Goal: Task Accomplishment & Management: Use online tool/utility

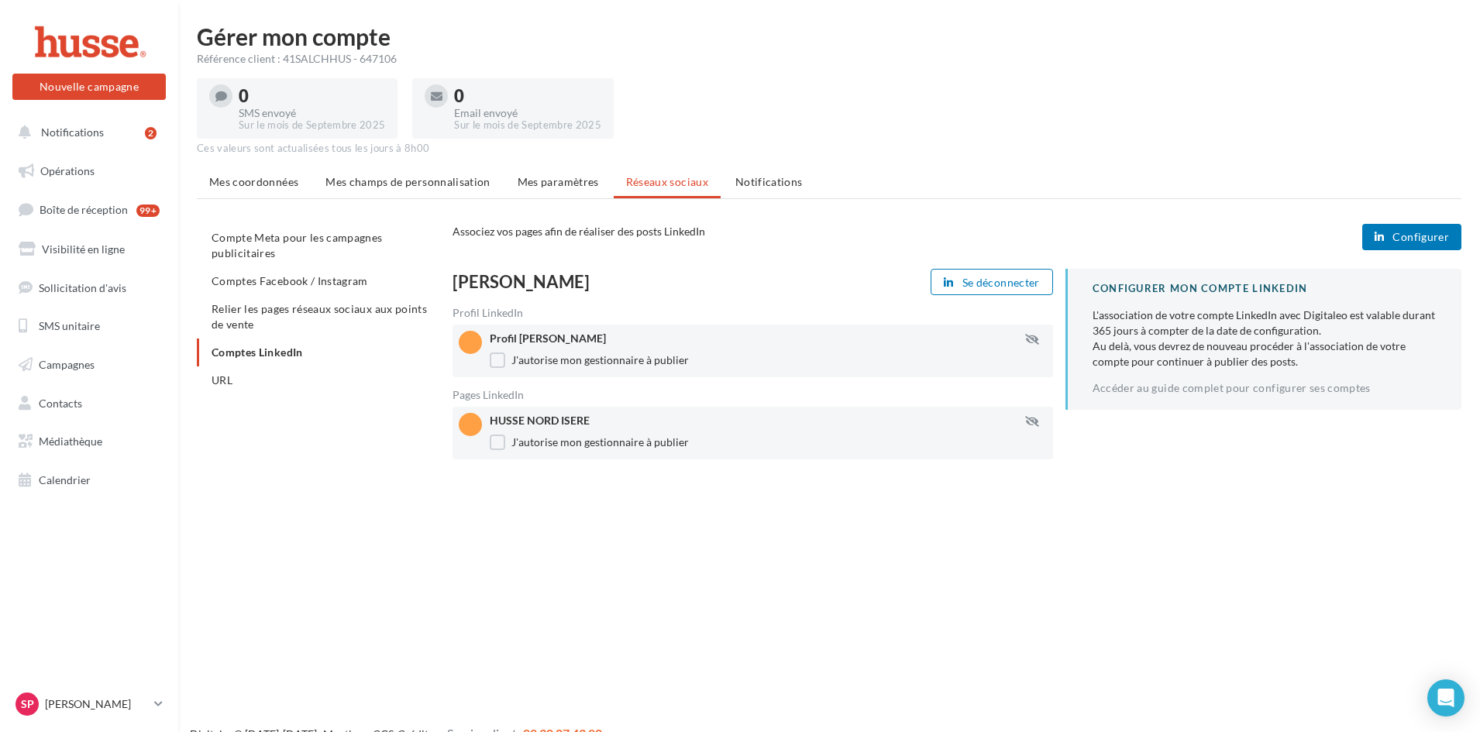
click at [1404, 239] on span "Configurer" at bounding box center [1420, 237] width 57 height 12
click at [1178, 388] on link "Accéder au guide complet pour configurer ses comptes" at bounding box center [1231, 388] width 278 height 12
click at [1420, 242] on span "Configurer" at bounding box center [1420, 237] width 57 height 12
click at [289, 353] on ul "Compte Meta pour les campagnes publicitaires Comptes Facebook / Instagram Relie…" at bounding box center [318, 309] width 243 height 170
click at [1401, 232] on span "Configurer" at bounding box center [1420, 237] width 57 height 12
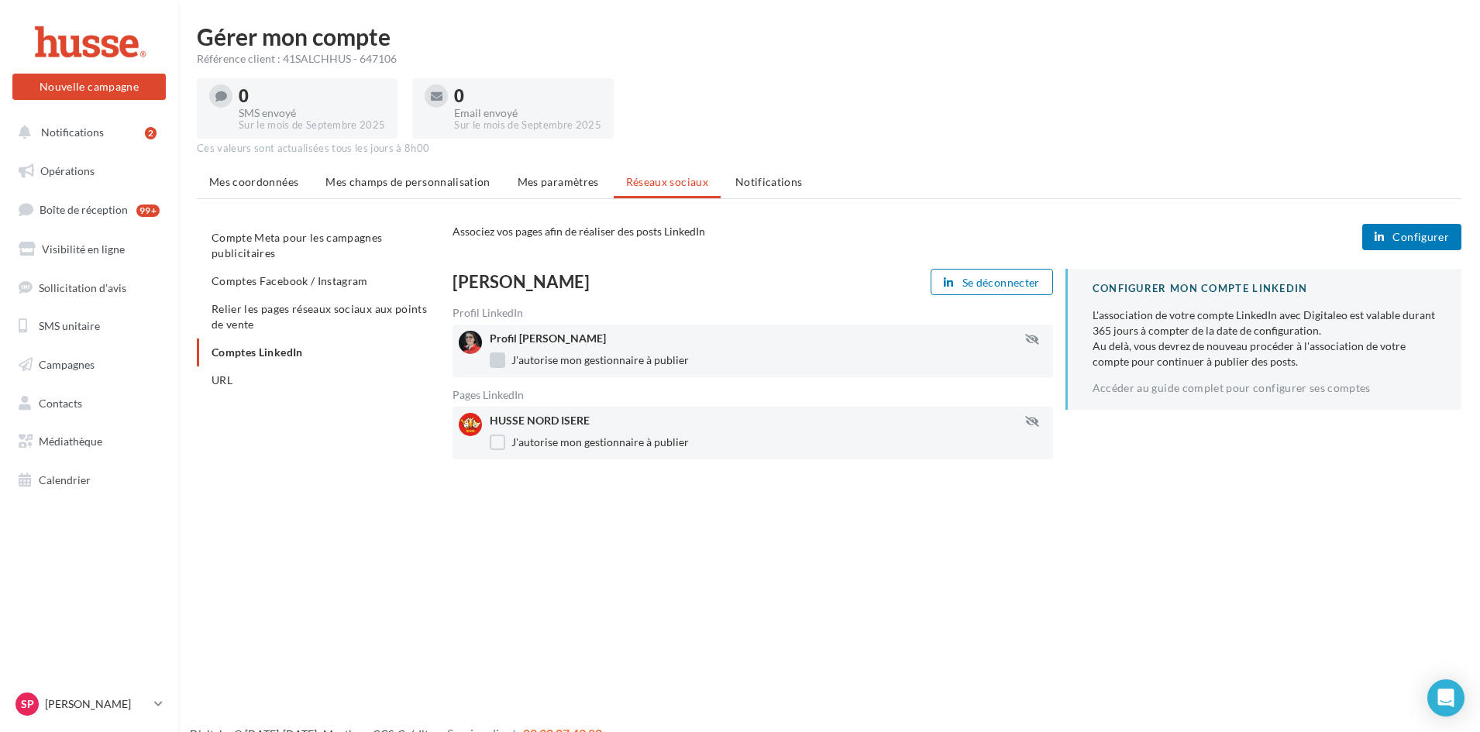
click at [500, 360] on label "J'autorise mon gestionnaire à publier" at bounding box center [589, 359] width 199 height 15
click at [493, 450] on div "HUSSE NORD ISERE J'autorise mon gestionnaire à publier" at bounding box center [774, 433] width 569 height 40
click at [494, 443] on label "J'autorise mon gestionnaire à publier" at bounding box center [589, 442] width 199 height 15
click at [497, 363] on label "J'autorise mon gestionnaire à publier" at bounding box center [589, 359] width 199 height 15
click at [497, 444] on label "J'autorise mon gestionnaire à publier" at bounding box center [589, 442] width 199 height 15
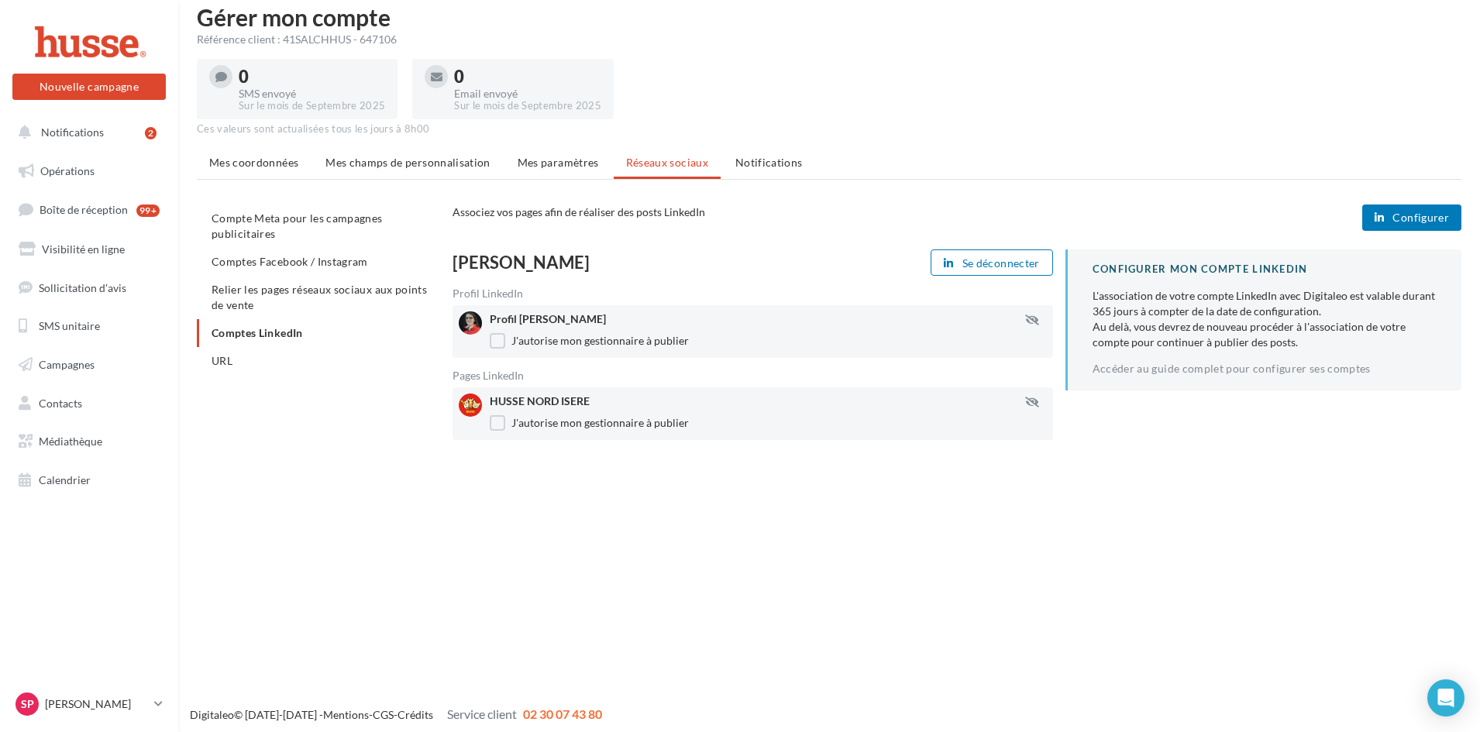
scroll to position [25, 0]
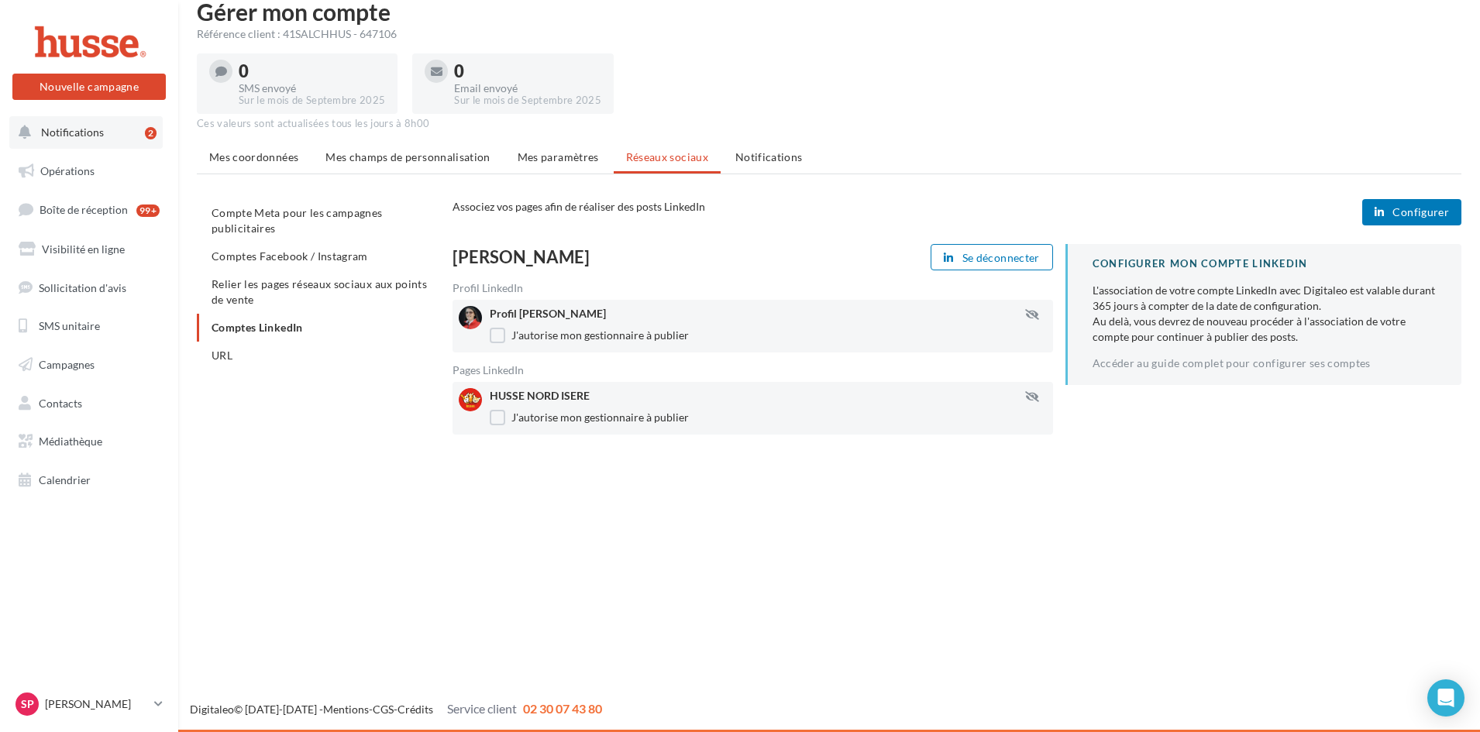
click at [93, 131] on span "Notifications" at bounding box center [72, 131] width 63 height 13
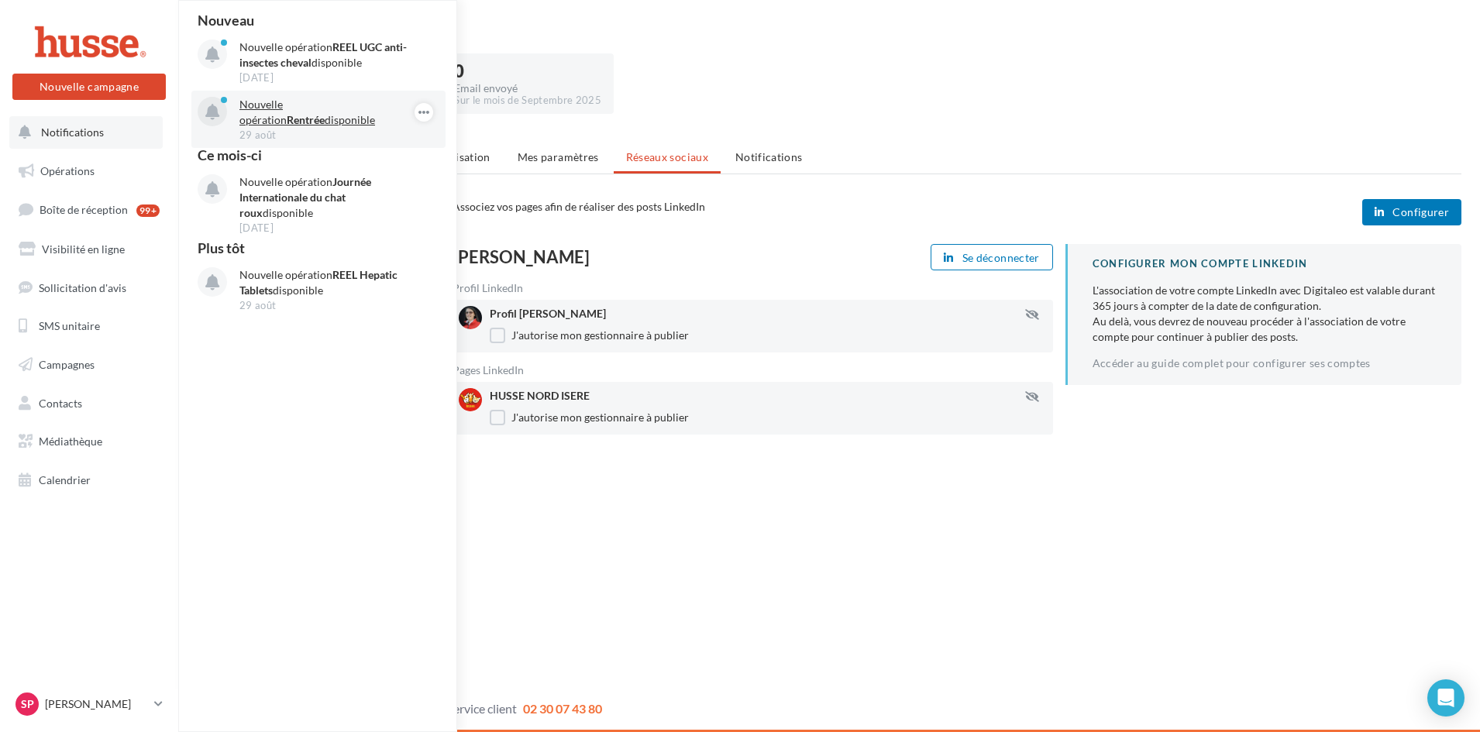
click at [276, 101] on p "Nouvelle opération Rentrée disponible" at bounding box center [329, 112] width 180 height 31
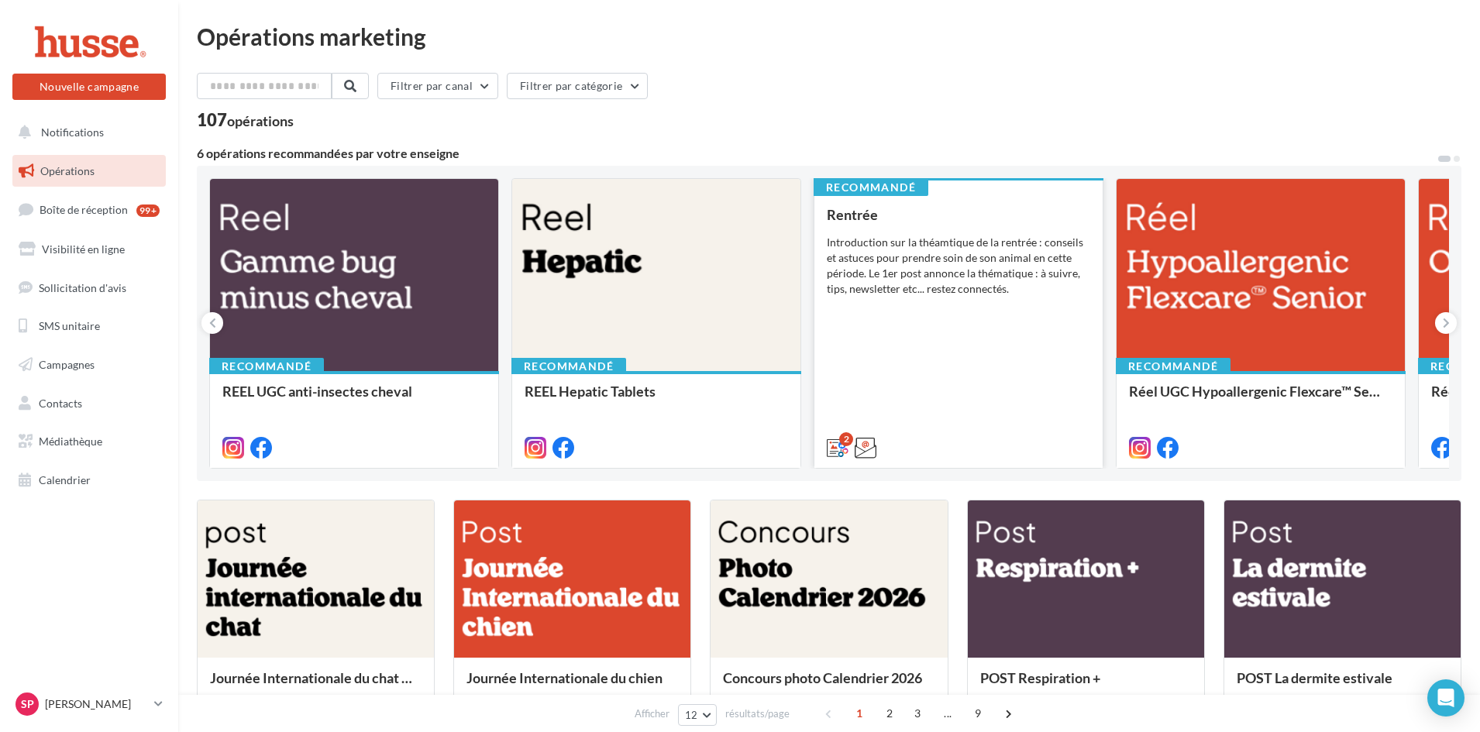
click at [916, 332] on div "Rentrée Introduction sur la théamtique de la rentrée : conseils et astuces pour…" at bounding box center [958, 330] width 263 height 247
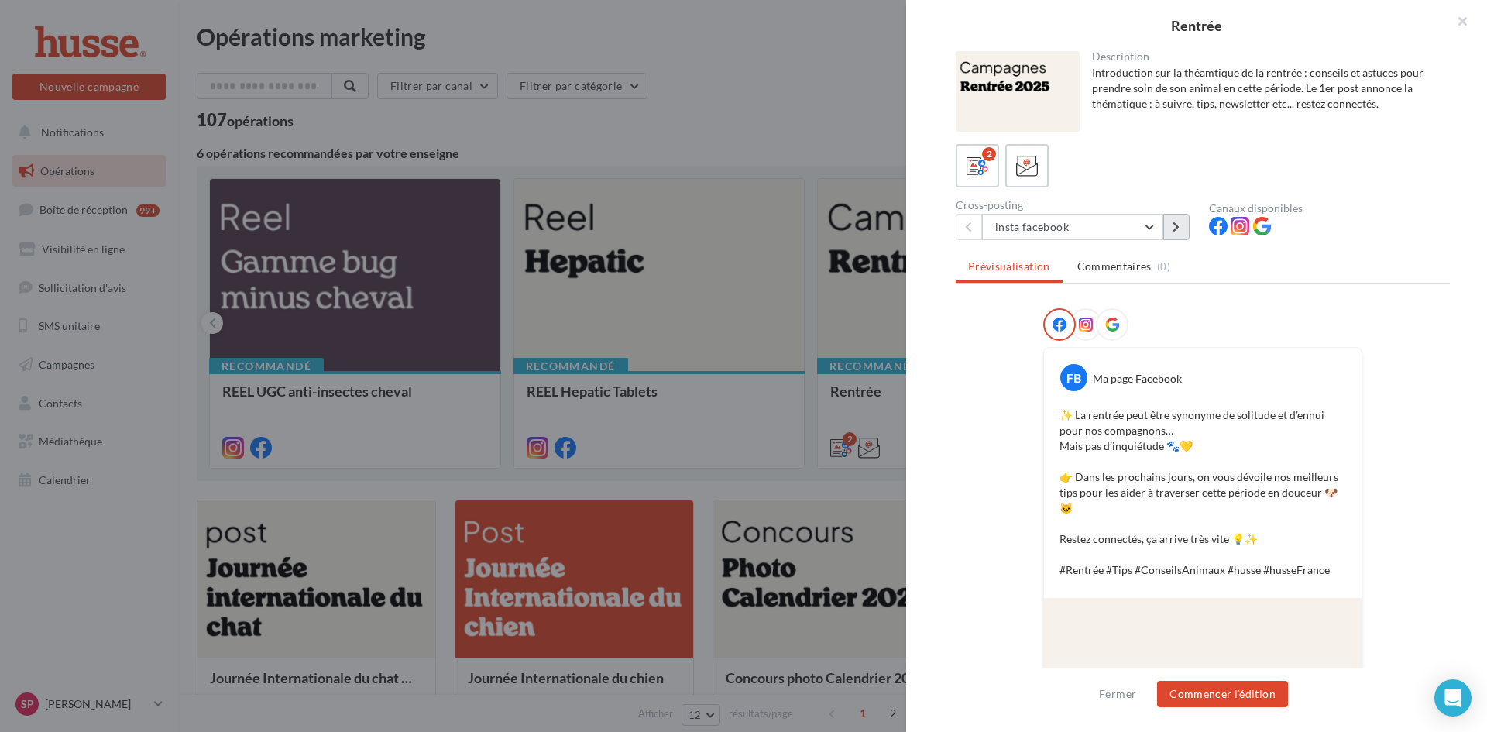
click at [1178, 230] on icon at bounding box center [1176, 227] width 7 height 11
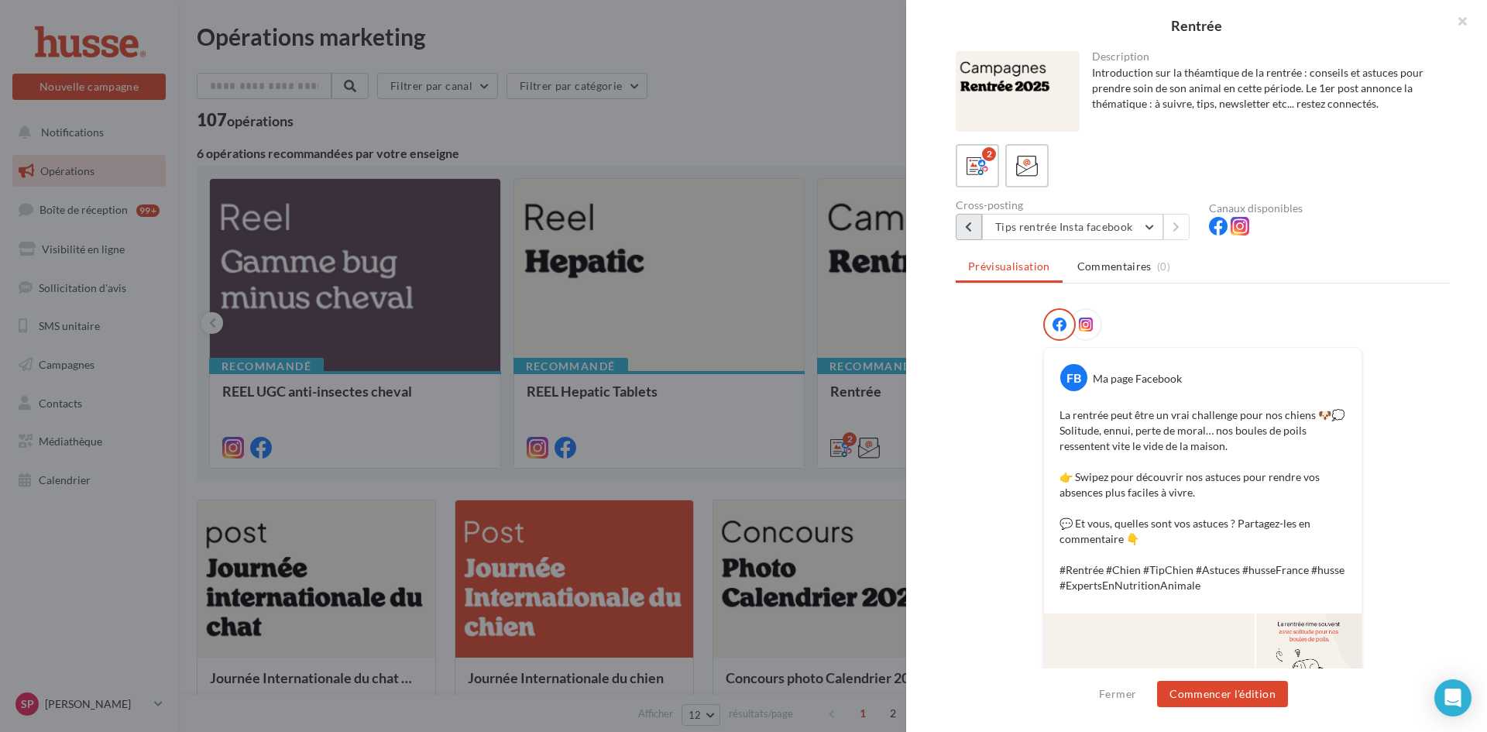
click at [974, 229] on button at bounding box center [969, 227] width 26 height 26
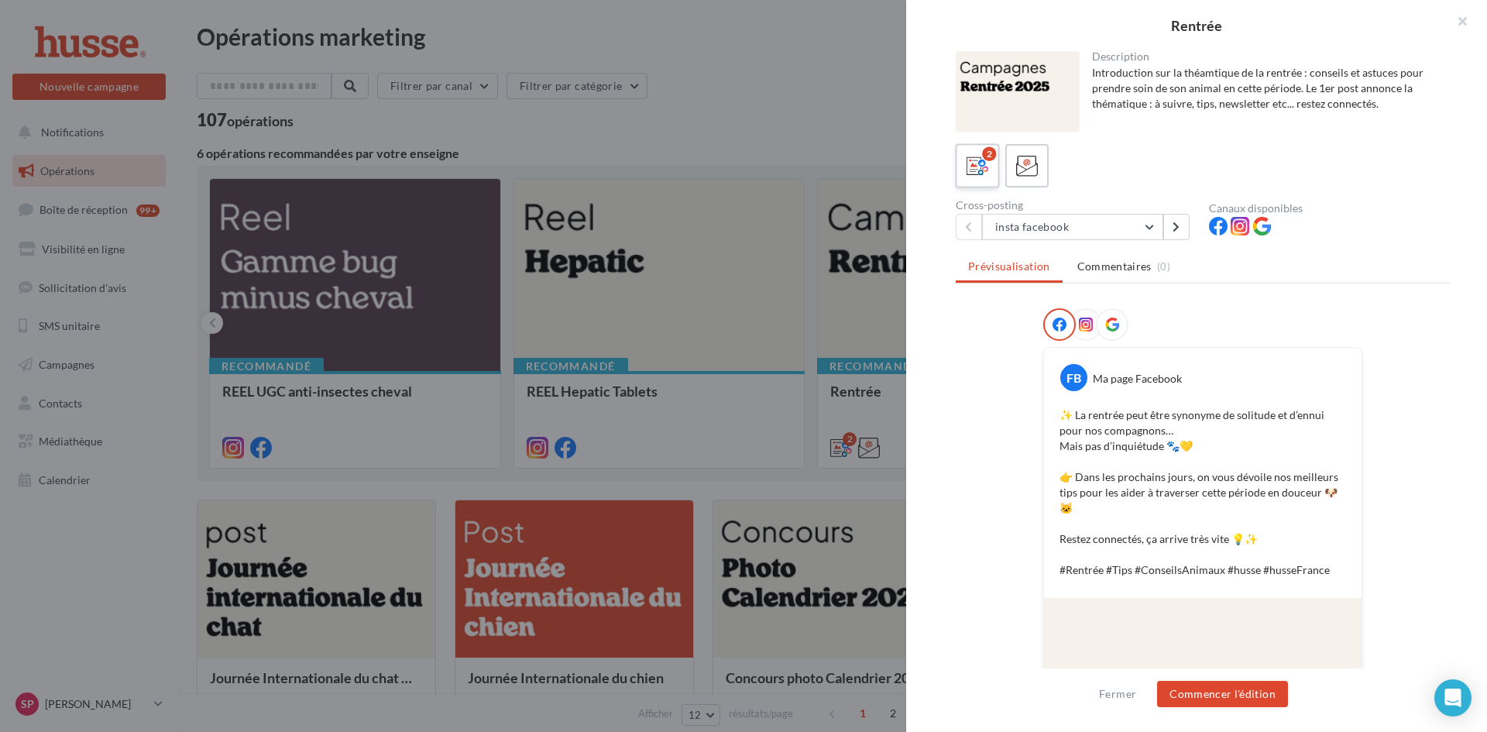
click at [984, 171] on icon at bounding box center [978, 166] width 22 height 22
click at [968, 173] on icon at bounding box center [978, 166] width 22 height 22
click at [1150, 229] on button "insta facebook" at bounding box center [1072, 227] width 181 height 26
click at [1463, 19] on button "button" at bounding box center [1456, 23] width 62 height 46
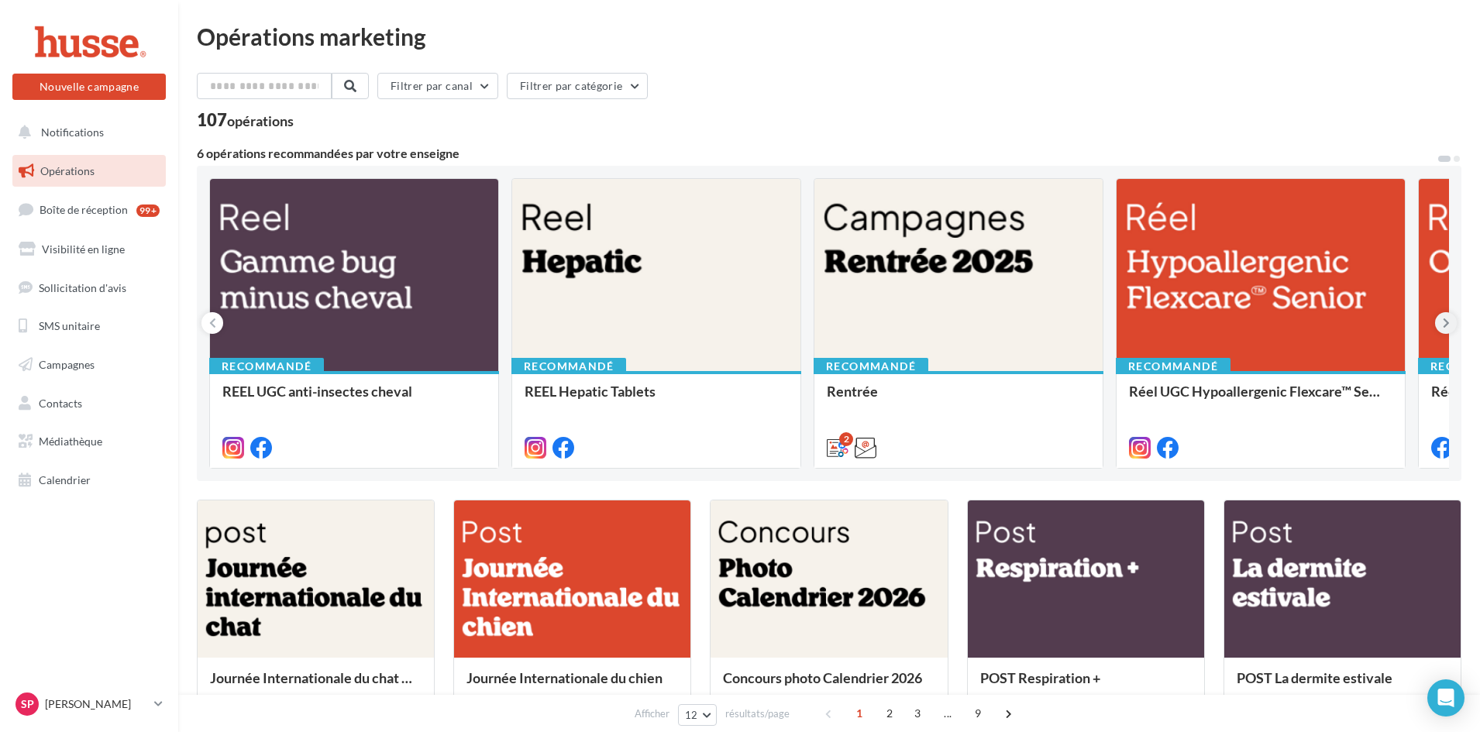
click at [1447, 322] on icon at bounding box center [1445, 322] width 7 height 15
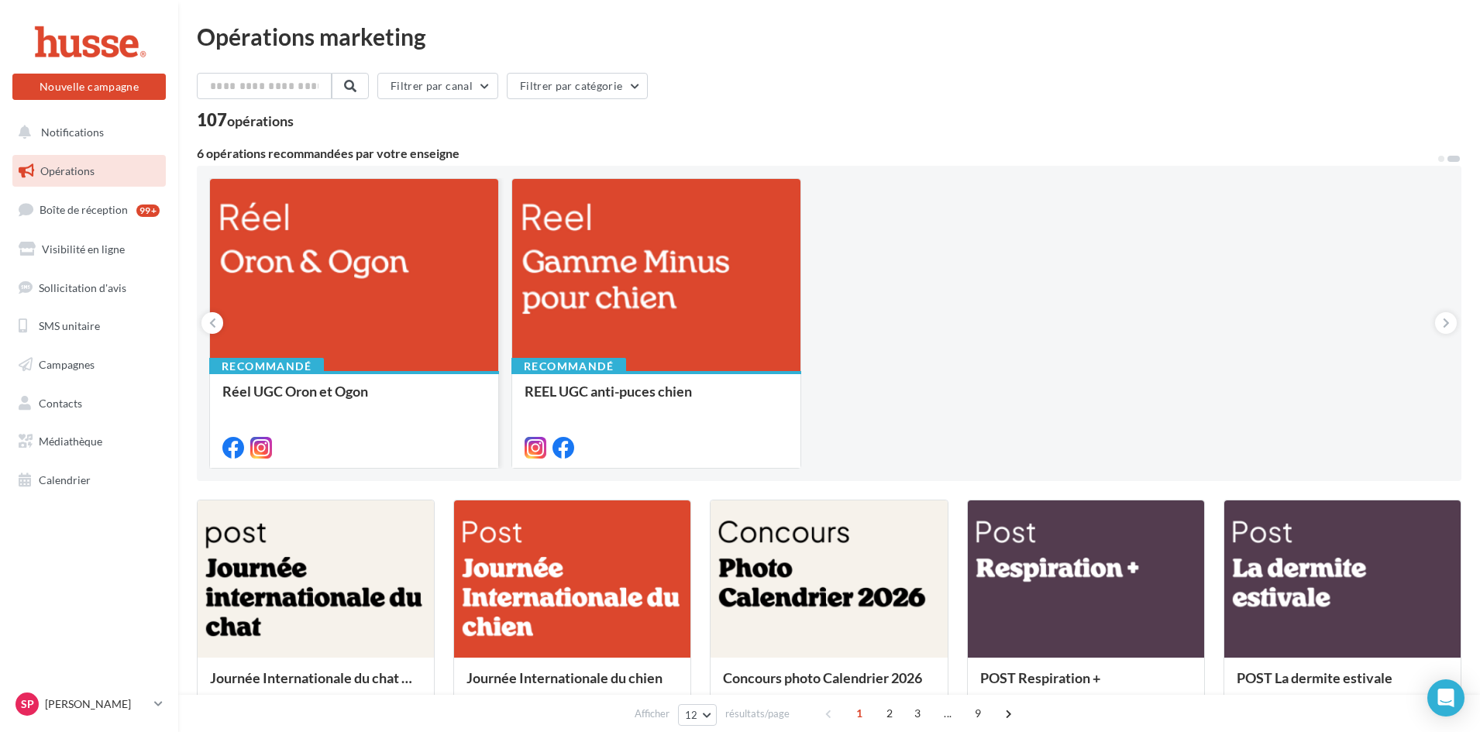
click at [372, 315] on div at bounding box center [354, 276] width 288 height 194
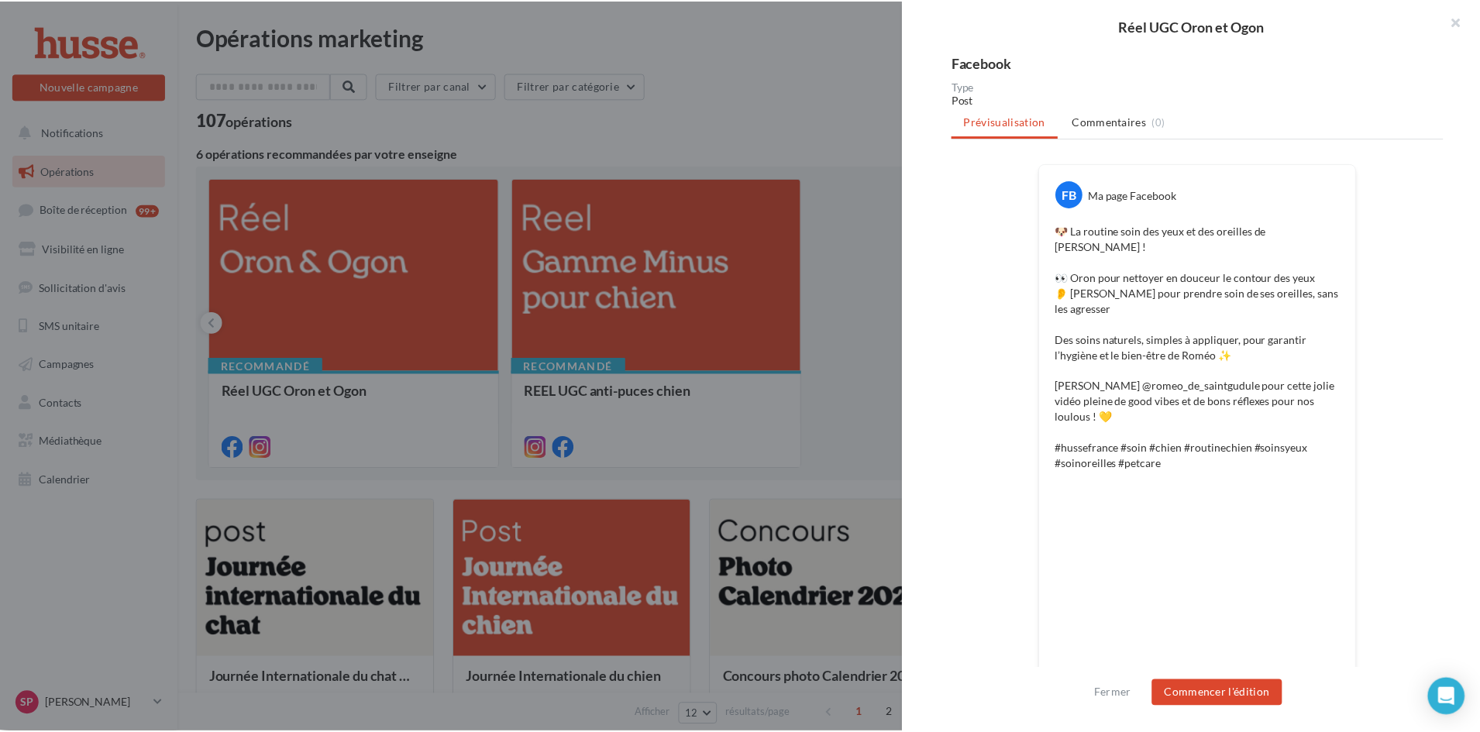
scroll to position [43, 0]
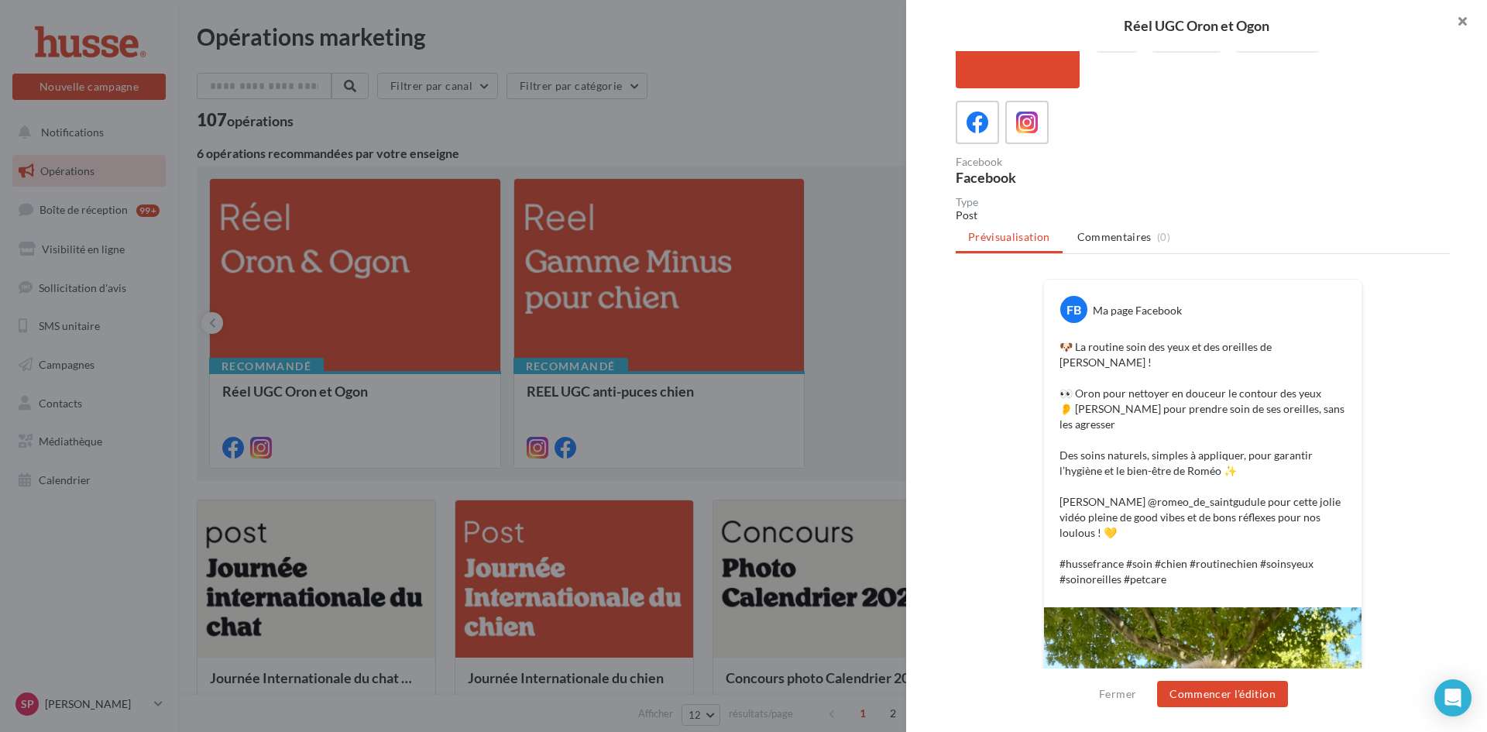
click at [1462, 18] on button "button" at bounding box center [1456, 23] width 62 height 46
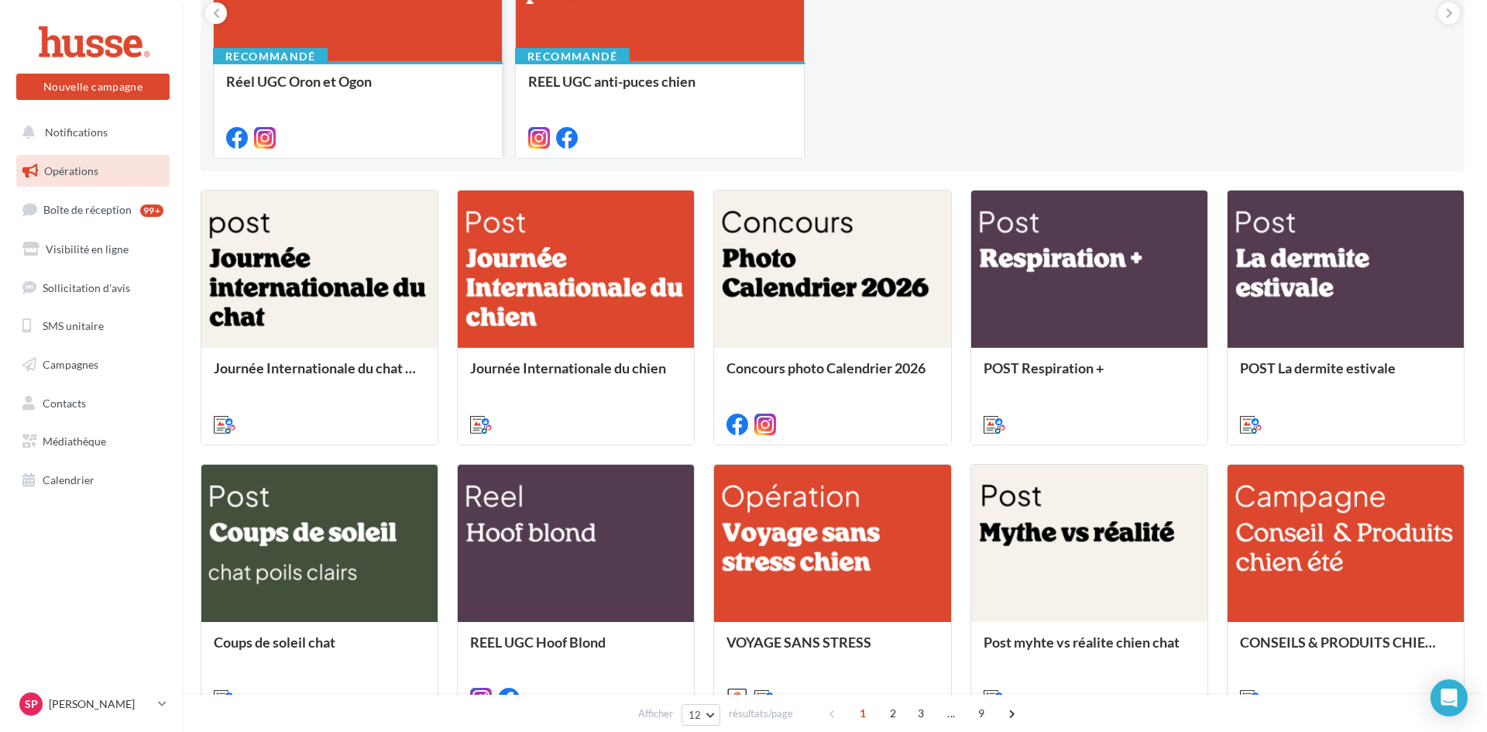
scroll to position [232, 0]
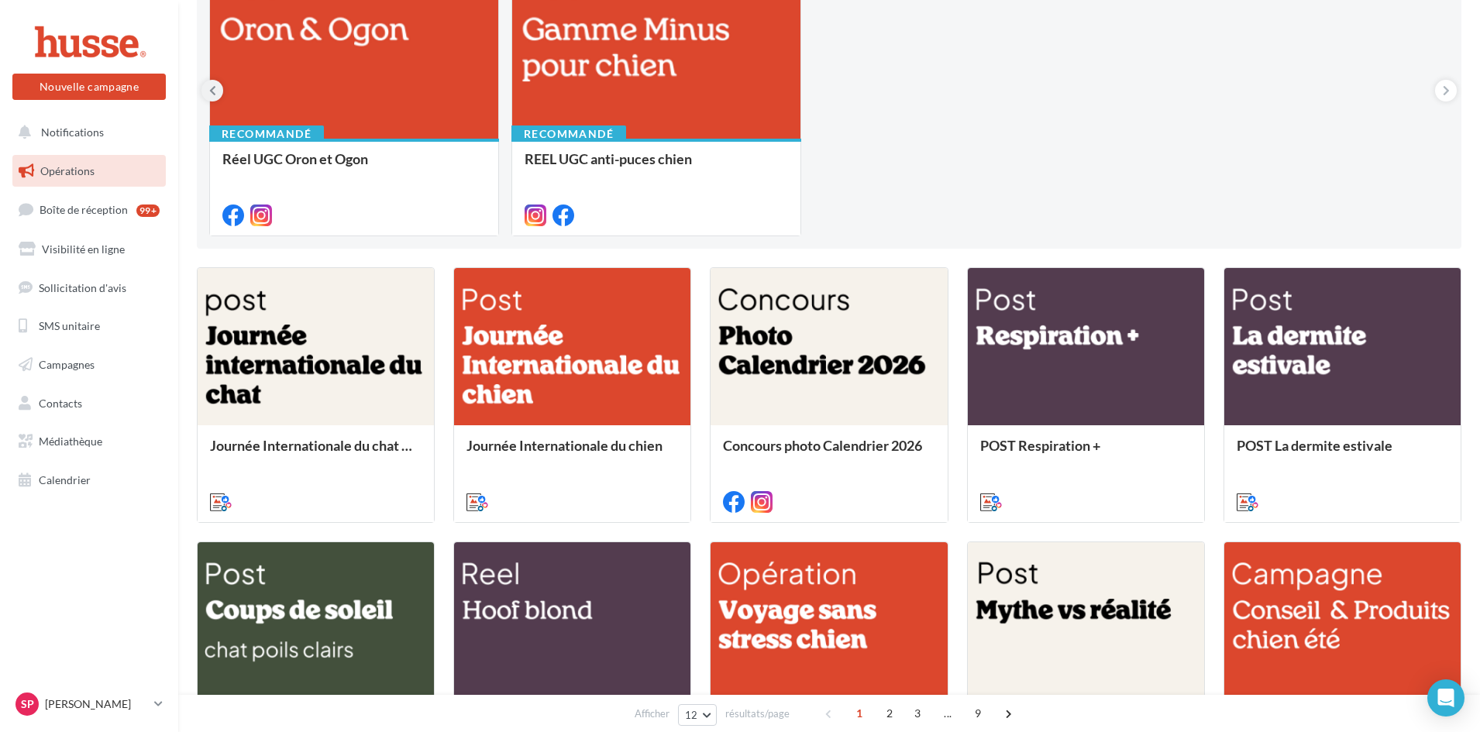
click at [207, 89] on button at bounding box center [212, 91] width 22 height 22
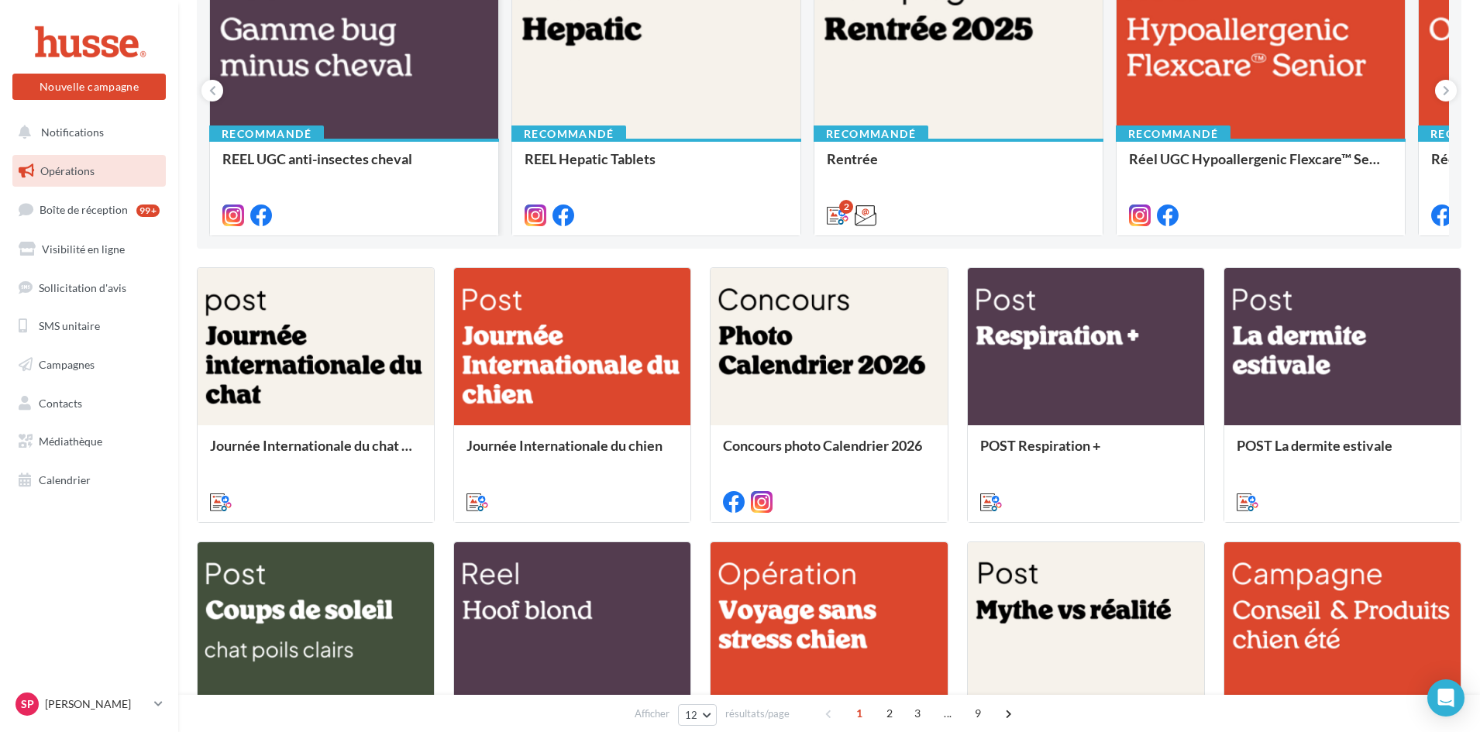
click at [313, 88] on div at bounding box center [354, 44] width 288 height 194
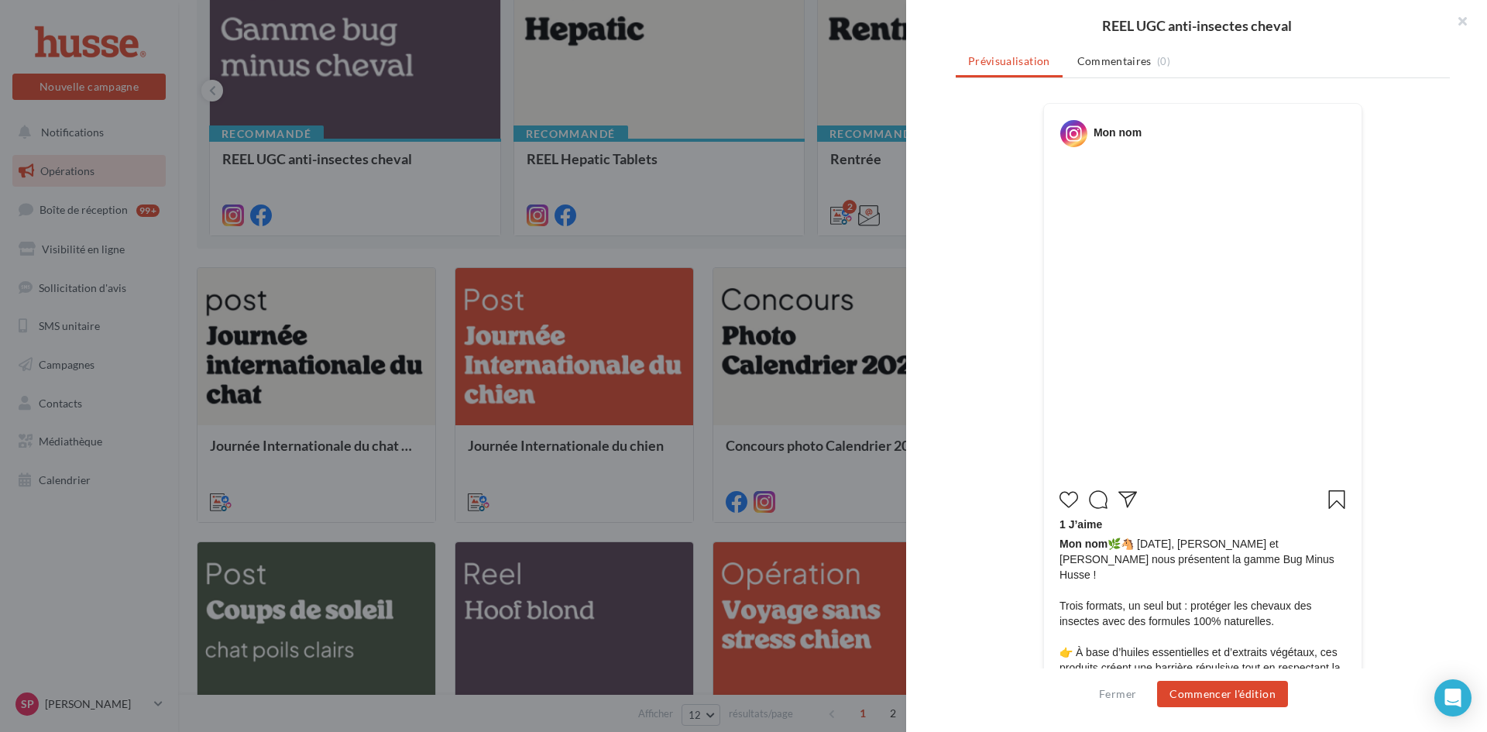
scroll to position [0, 0]
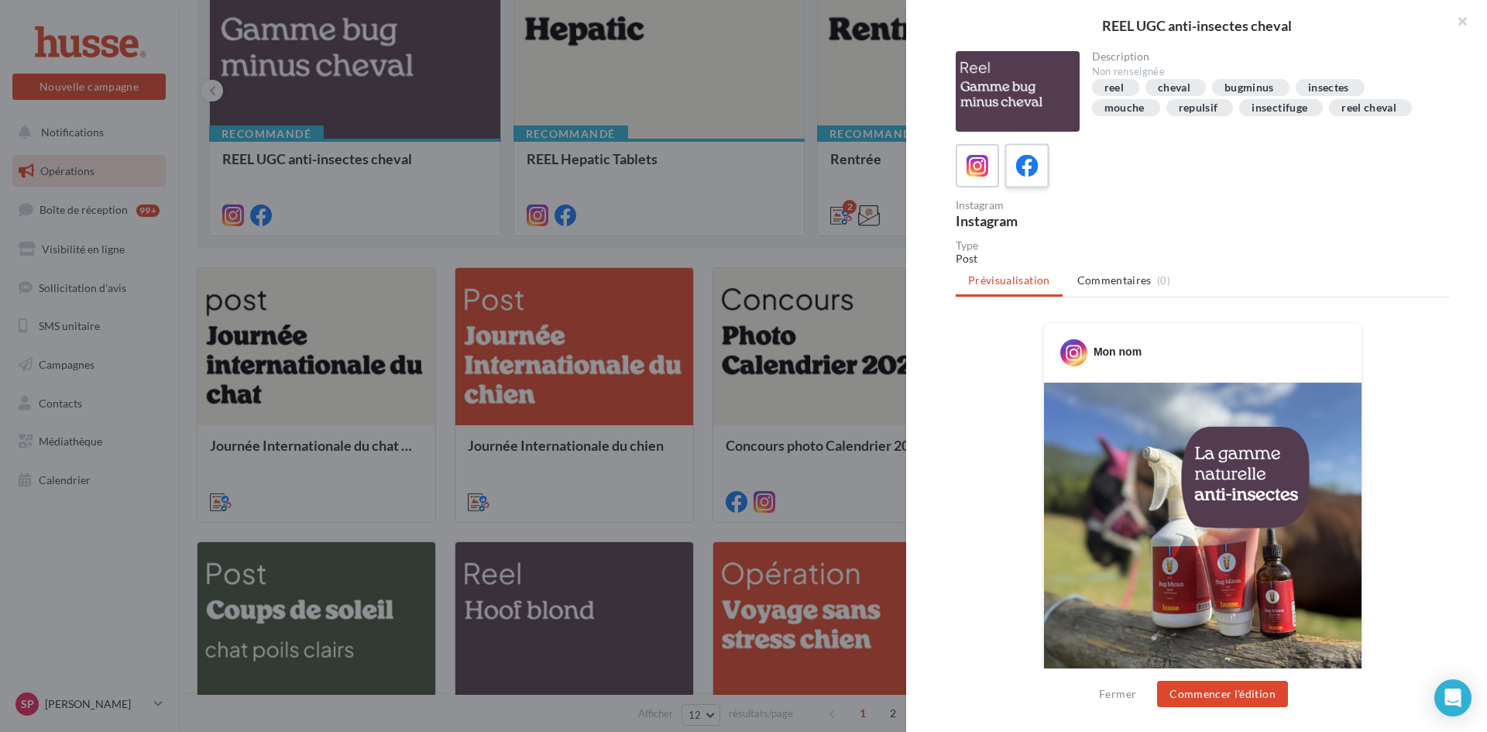
click at [1021, 174] on icon at bounding box center [1027, 166] width 22 height 22
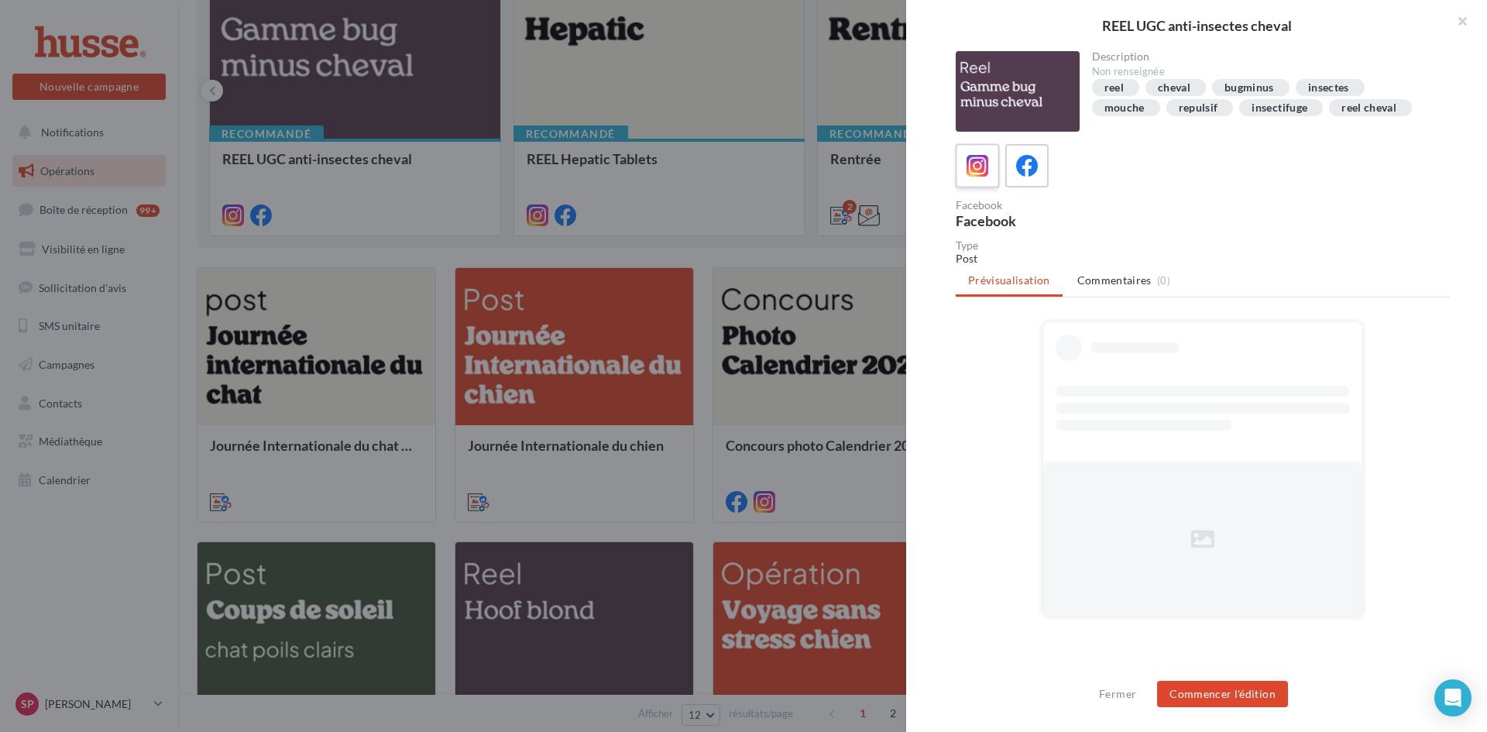
click at [983, 174] on icon at bounding box center [978, 166] width 22 height 22
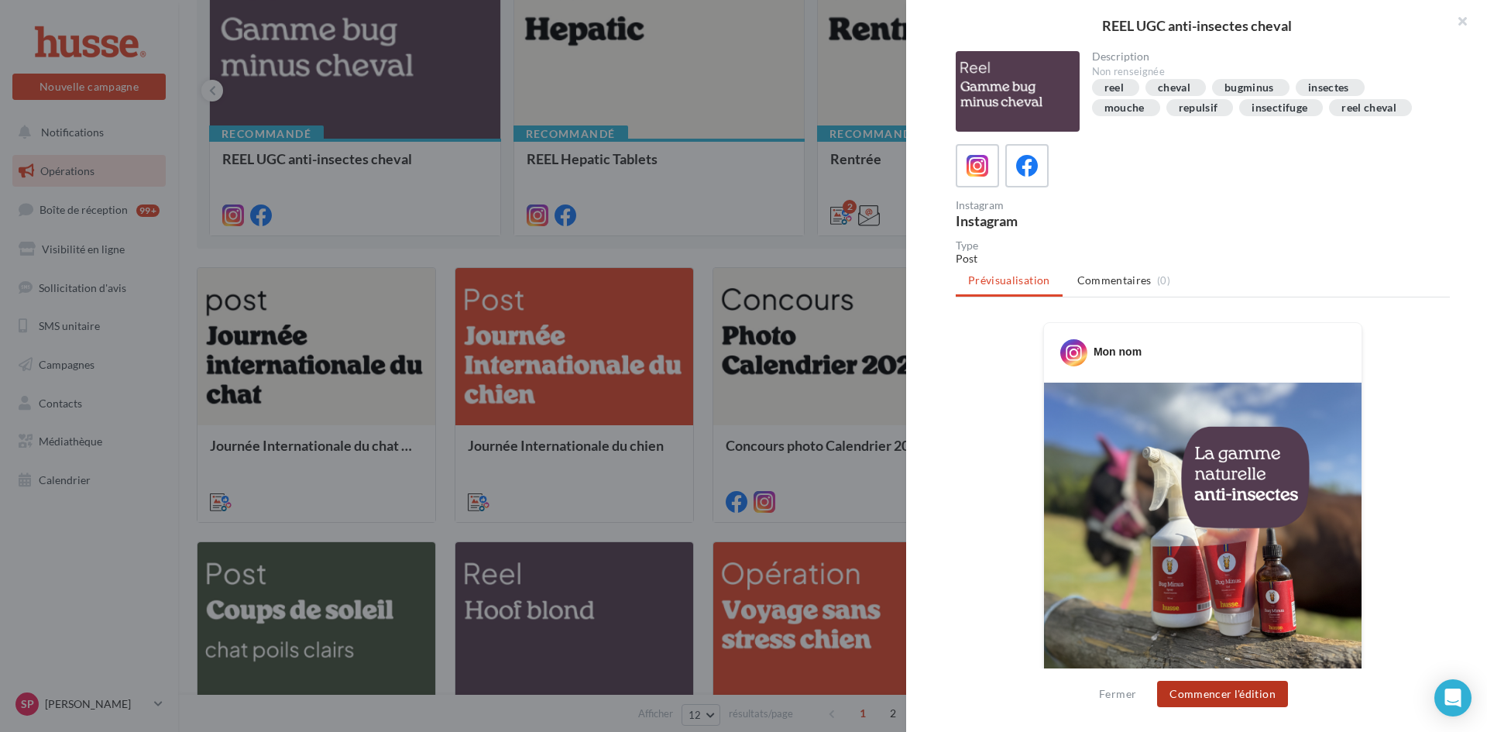
click at [1229, 697] on button "Commencer l'édition" at bounding box center [1222, 694] width 131 height 26
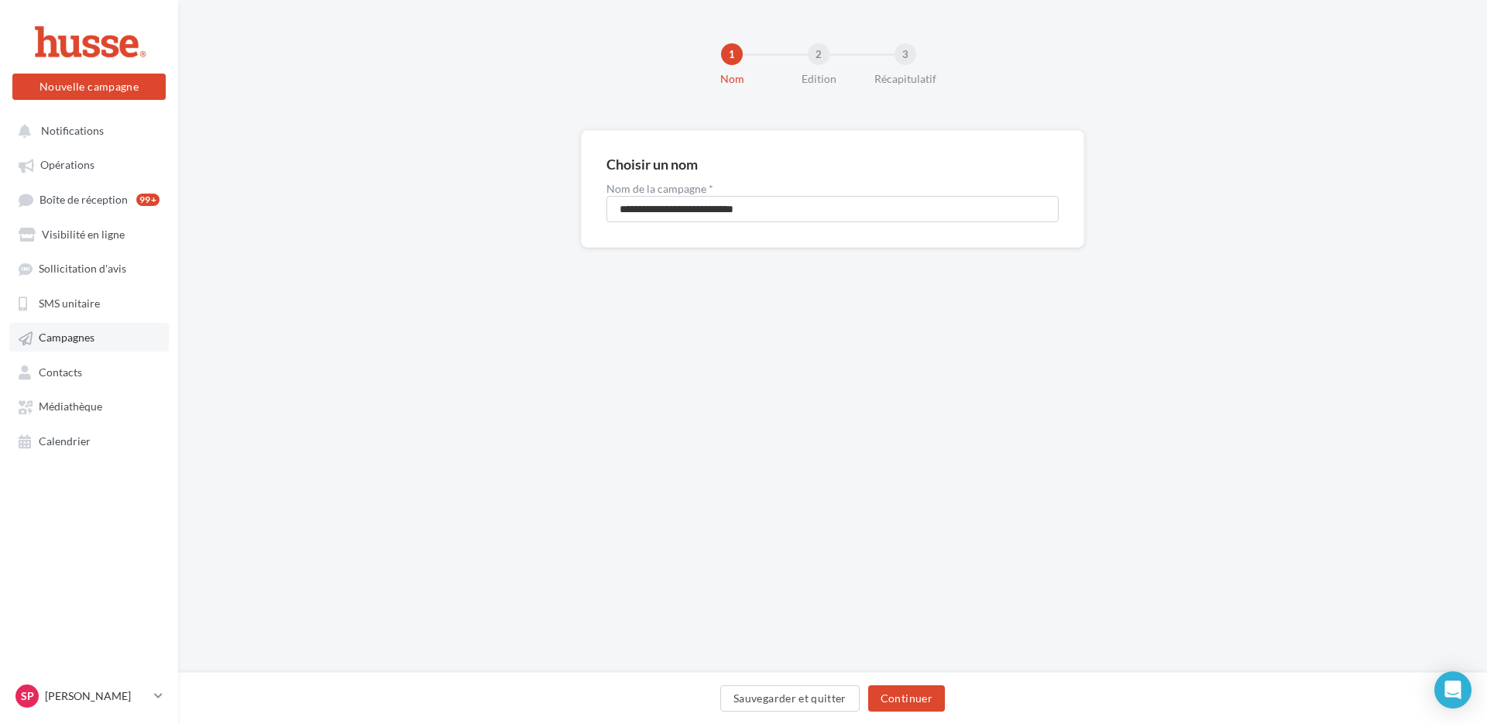
click at [101, 340] on link "Campagnes" at bounding box center [89, 337] width 160 height 28
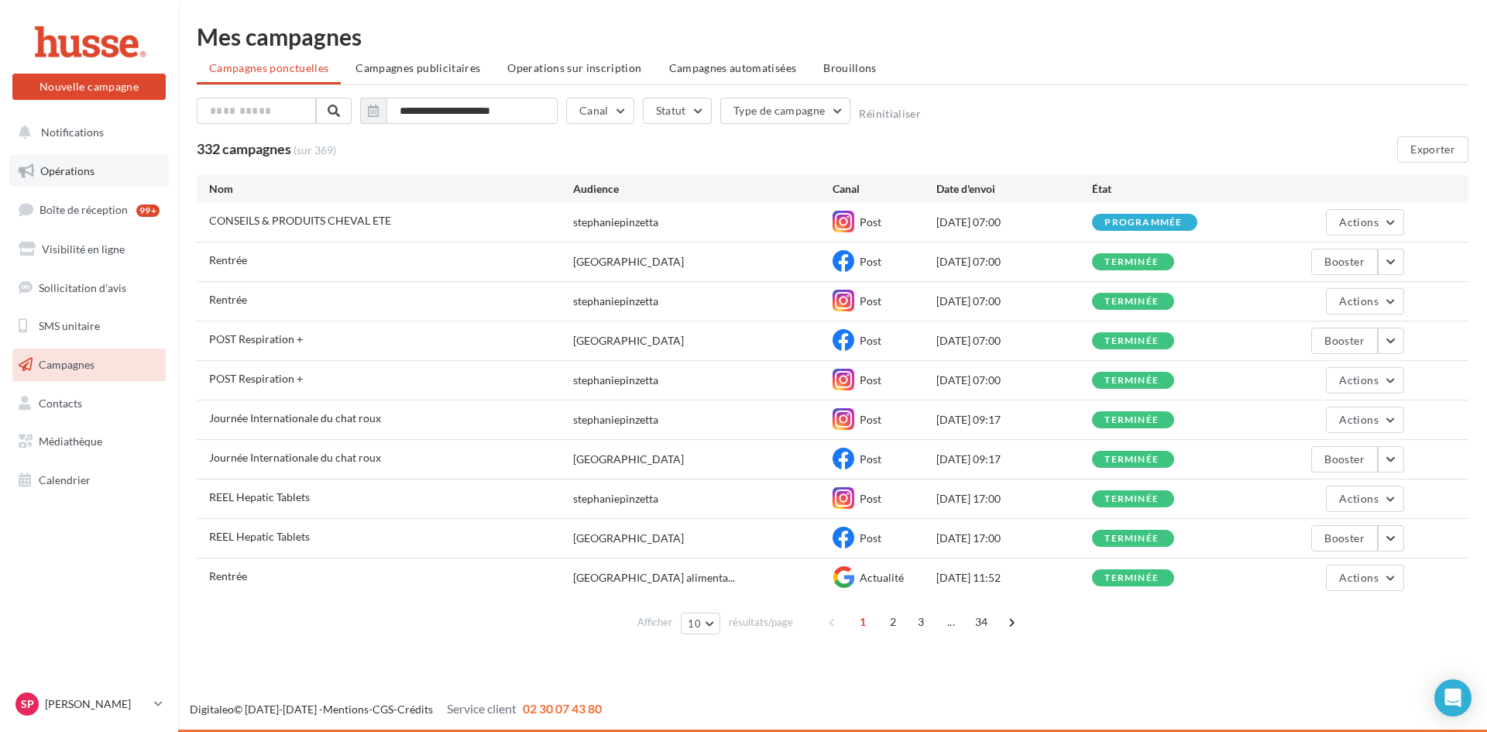
click at [70, 168] on span "Opérations" at bounding box center [67, 170] width 54 height 13
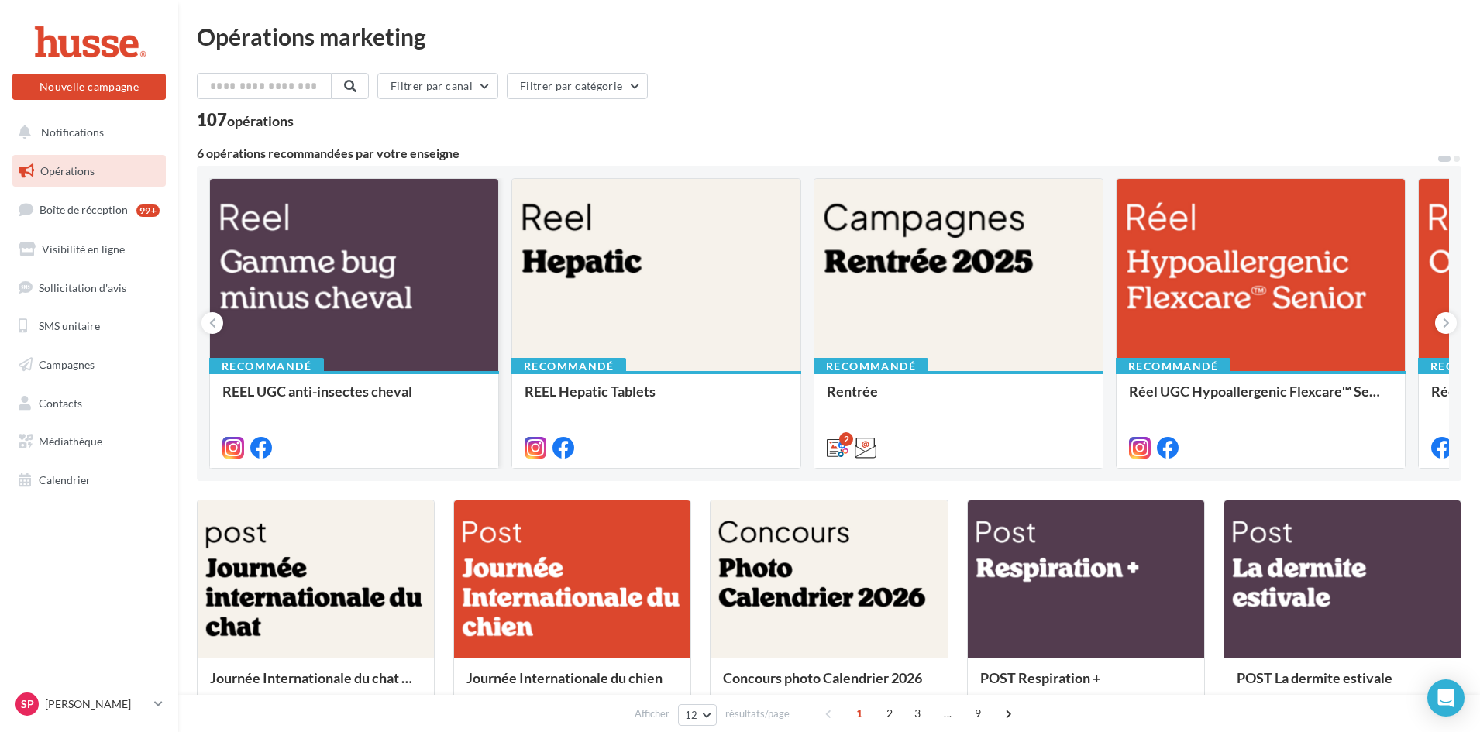
click at [358, 274] on div at bounding box center [354, 276] width 288 height 194
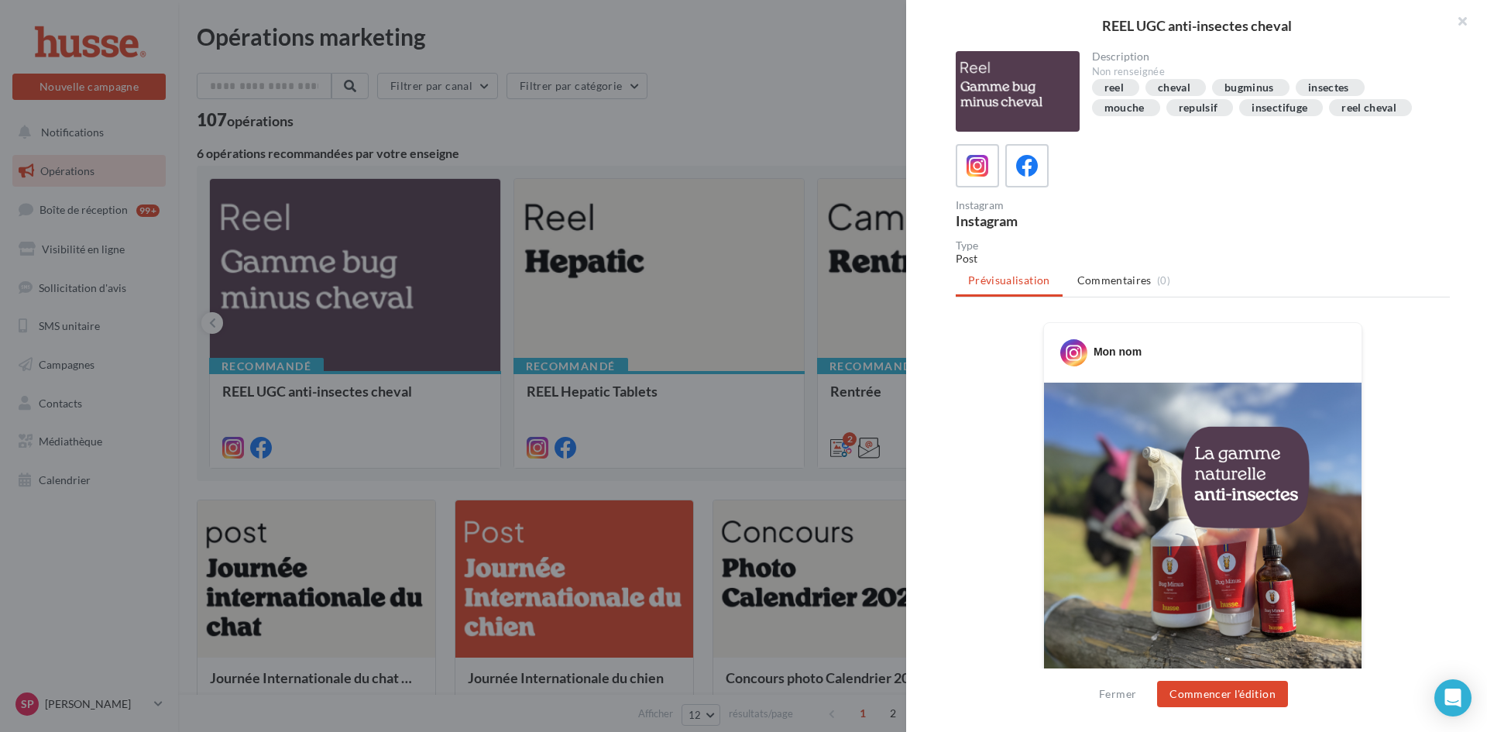
scroll to position [232, 0]
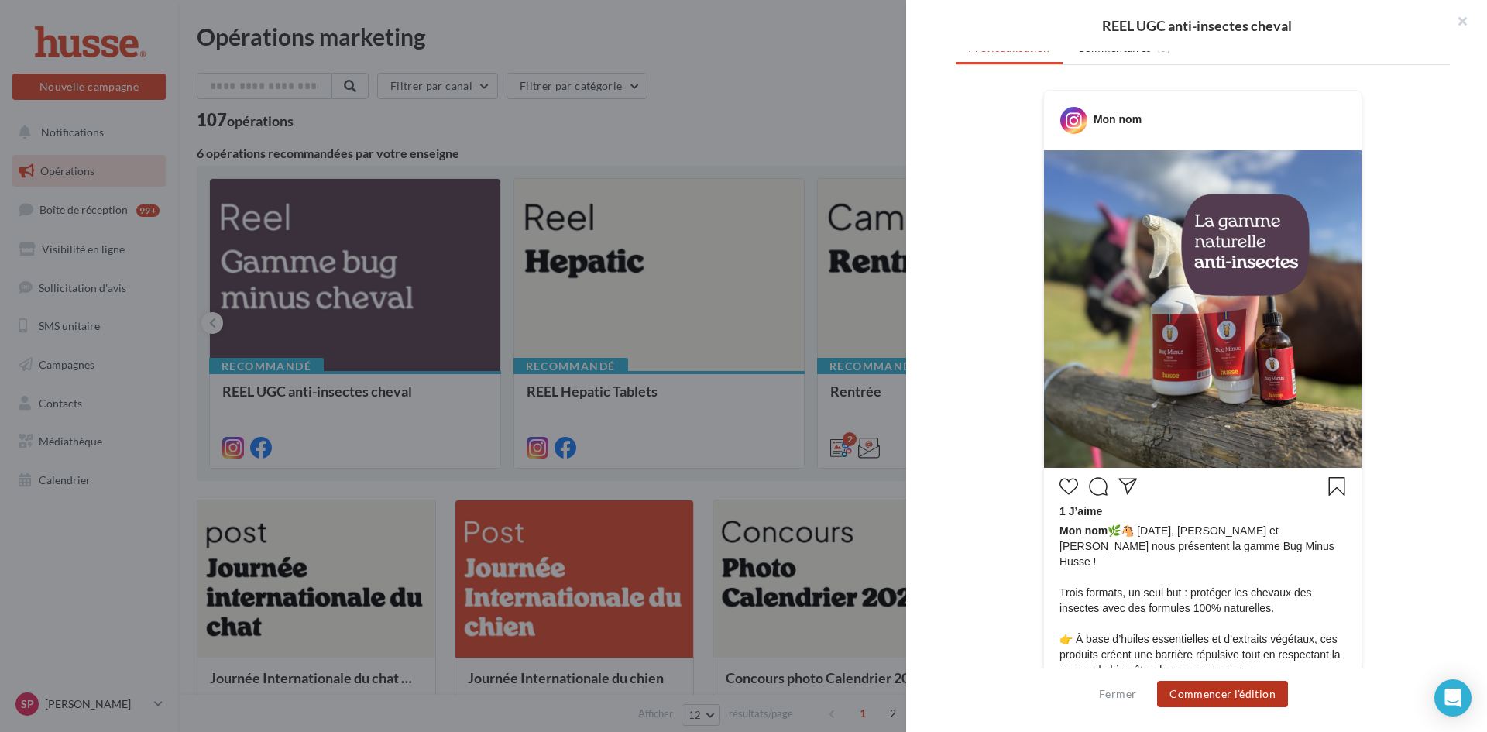
click at [1247, 696] on button "Commencer l'édition" at bounding box center [1222, 694] width 131 height 26
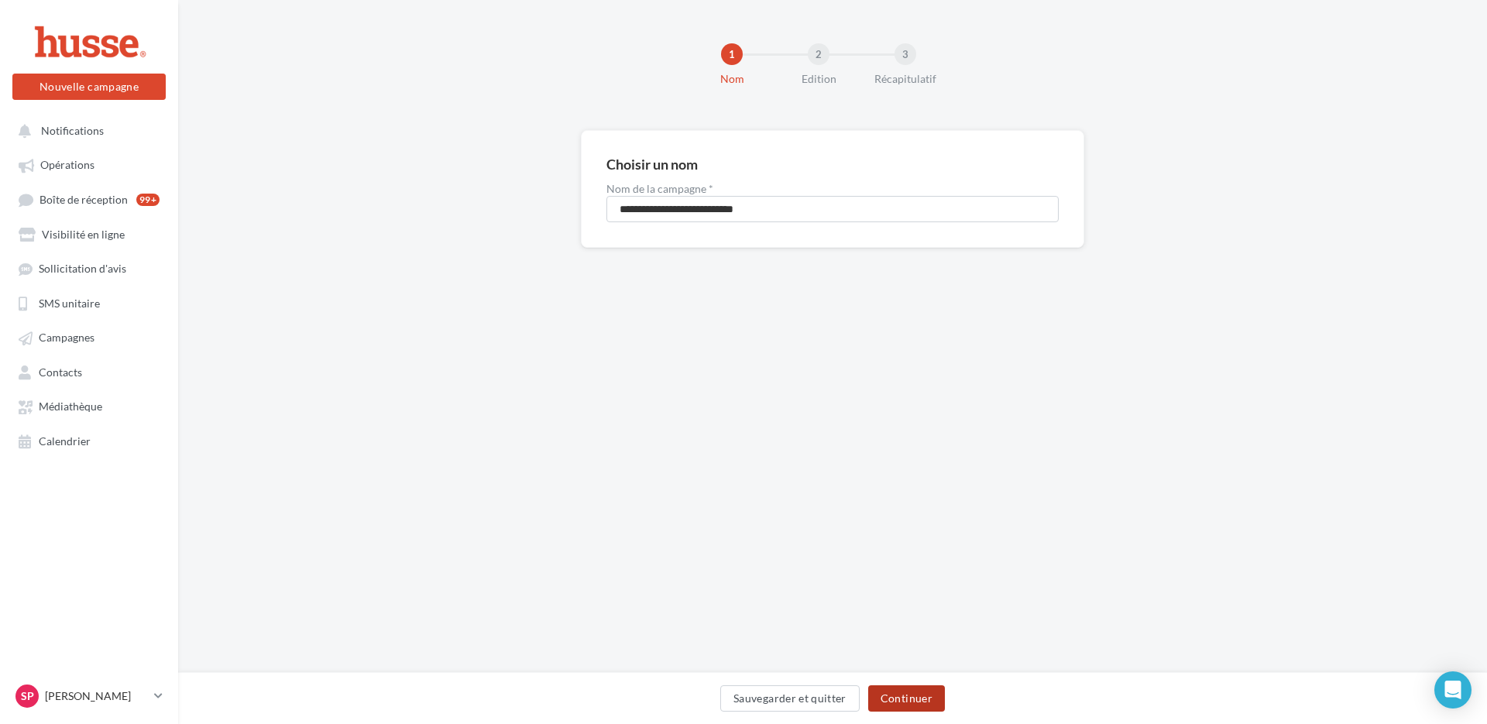
click at [925, 700] on button "Continuer" at bounding box center [906, 699] width 77 height 26
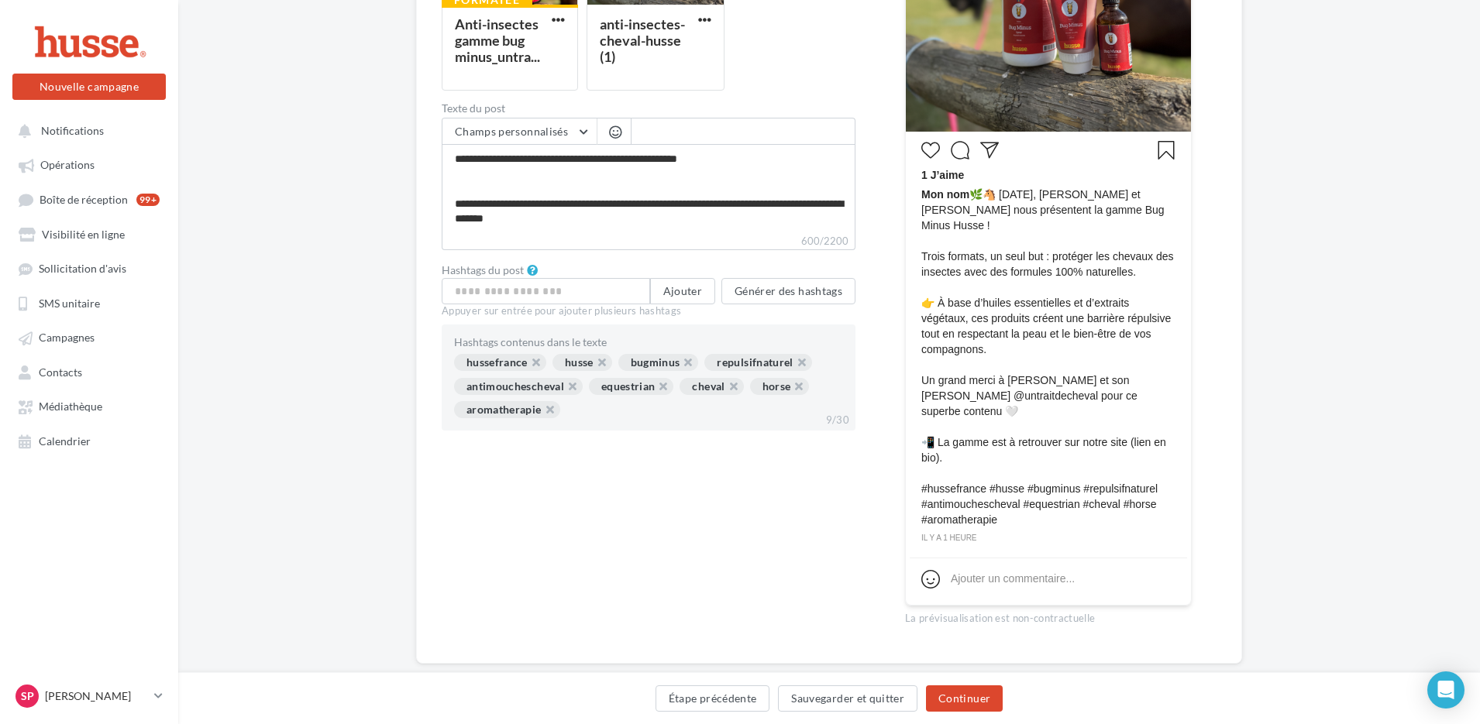
scroll to position [177, 0]
click at [968, 703] on button "Continuer" at bounding box center [964, 699] width 77 height 26
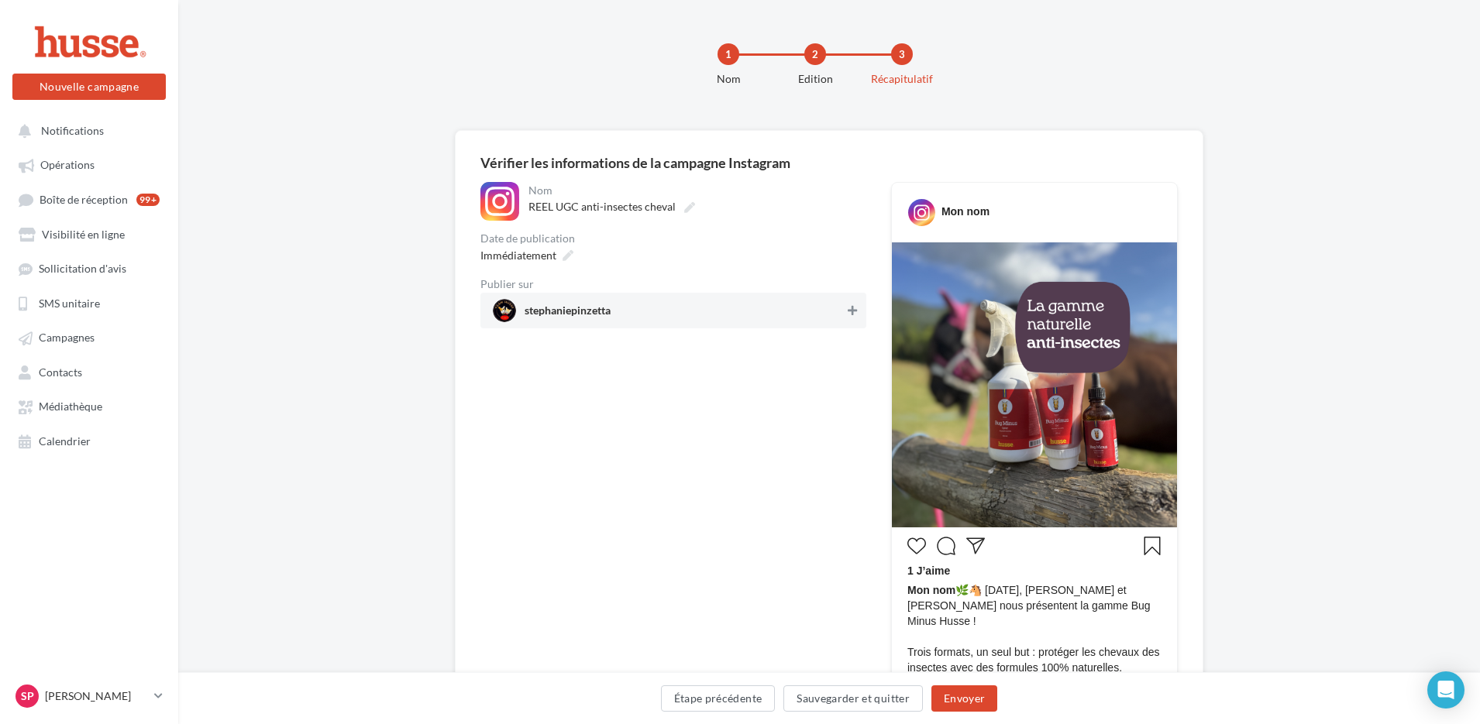
click at [853, 315] on icon at bounding box center [851, 310] width 9 height 11
click at [568, 255] on icon at bounding box center [567, 255] width 11 height 11
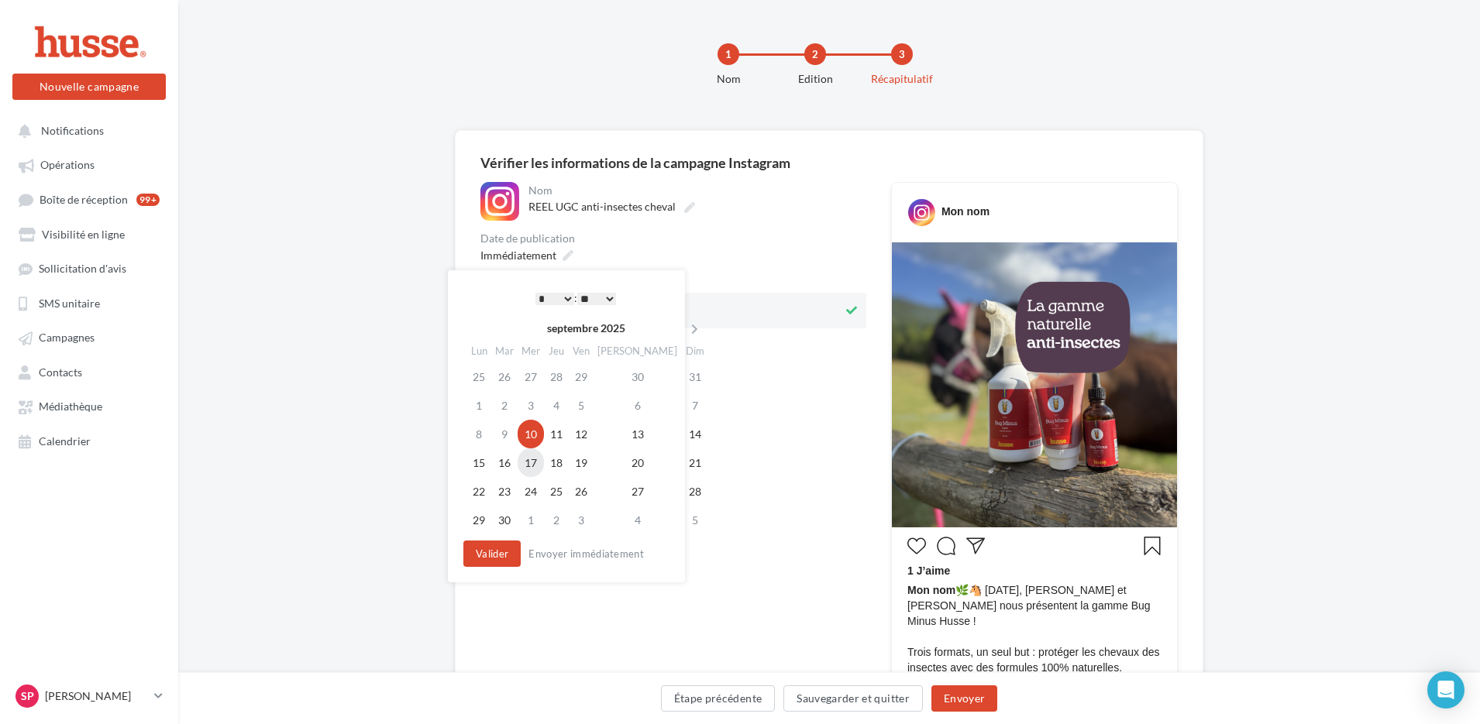
click at [543, 469] on td "17" at bounding box center [530, 463] width 26 height 29
click at [531, 434] on td "10" at bounding box center [530, 434] width 26 height 29
click at [563, 296] on select "* * * * * * * * * * ** ** ** ** ** ** ** ** ** ** ** ** ** **" at bounding box center [554, 299] width 39 height 12
click at [511, 562] on button "Valider" at bounding box center [491, 554] width 57 height 26
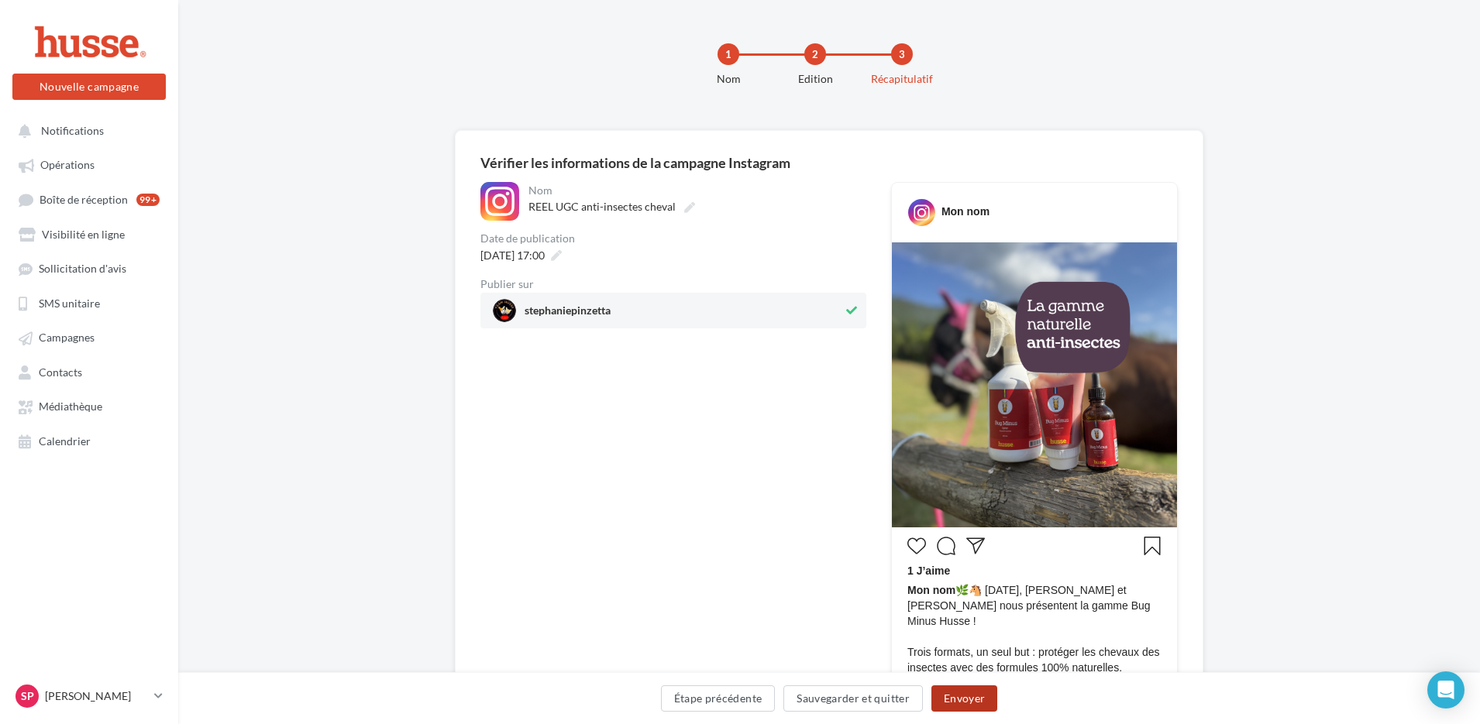
click at [965, 697] on button "Envoyer" at bounding box center [964, 699] width 66 height 26
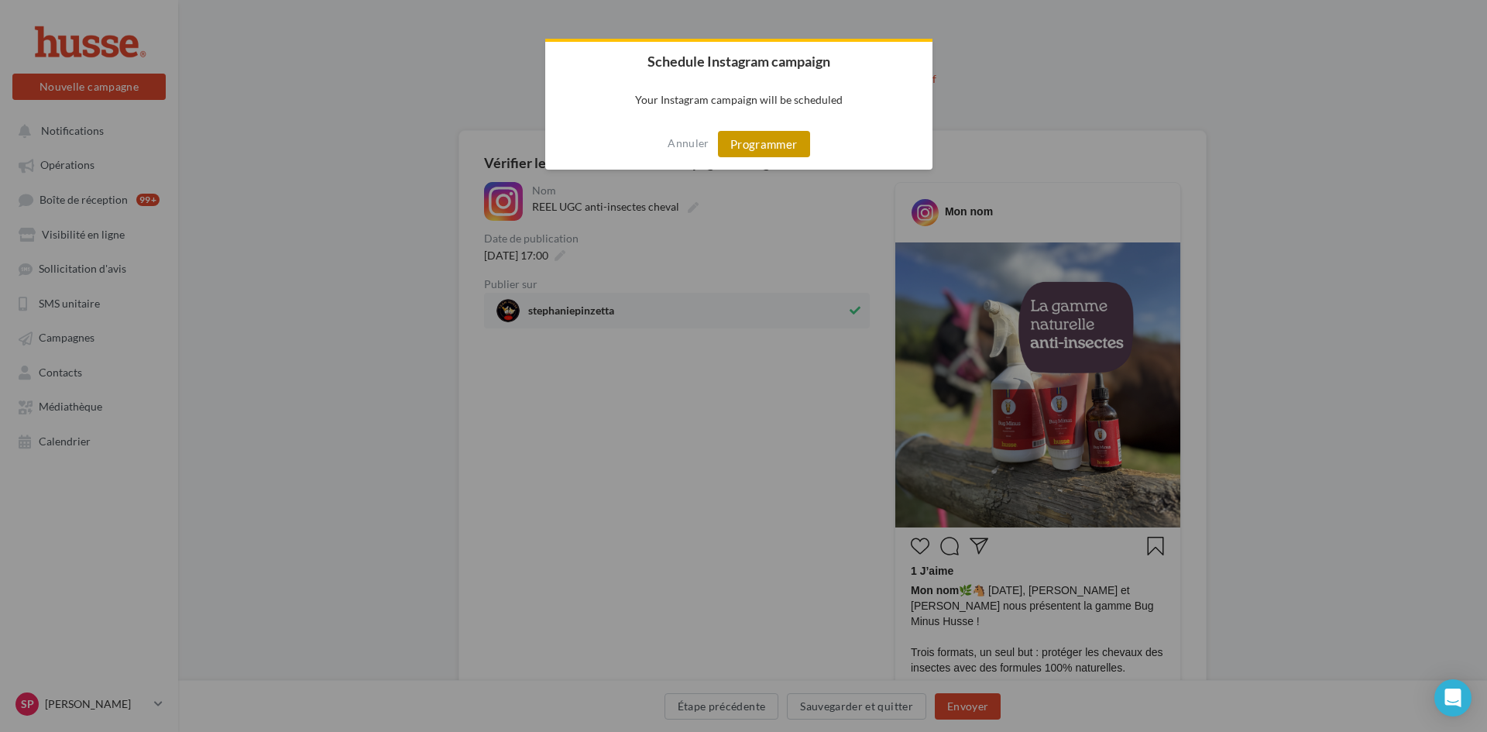
click at [791, 144] on button "Programmer" at bounding box center [764, 144] width 92 height 26
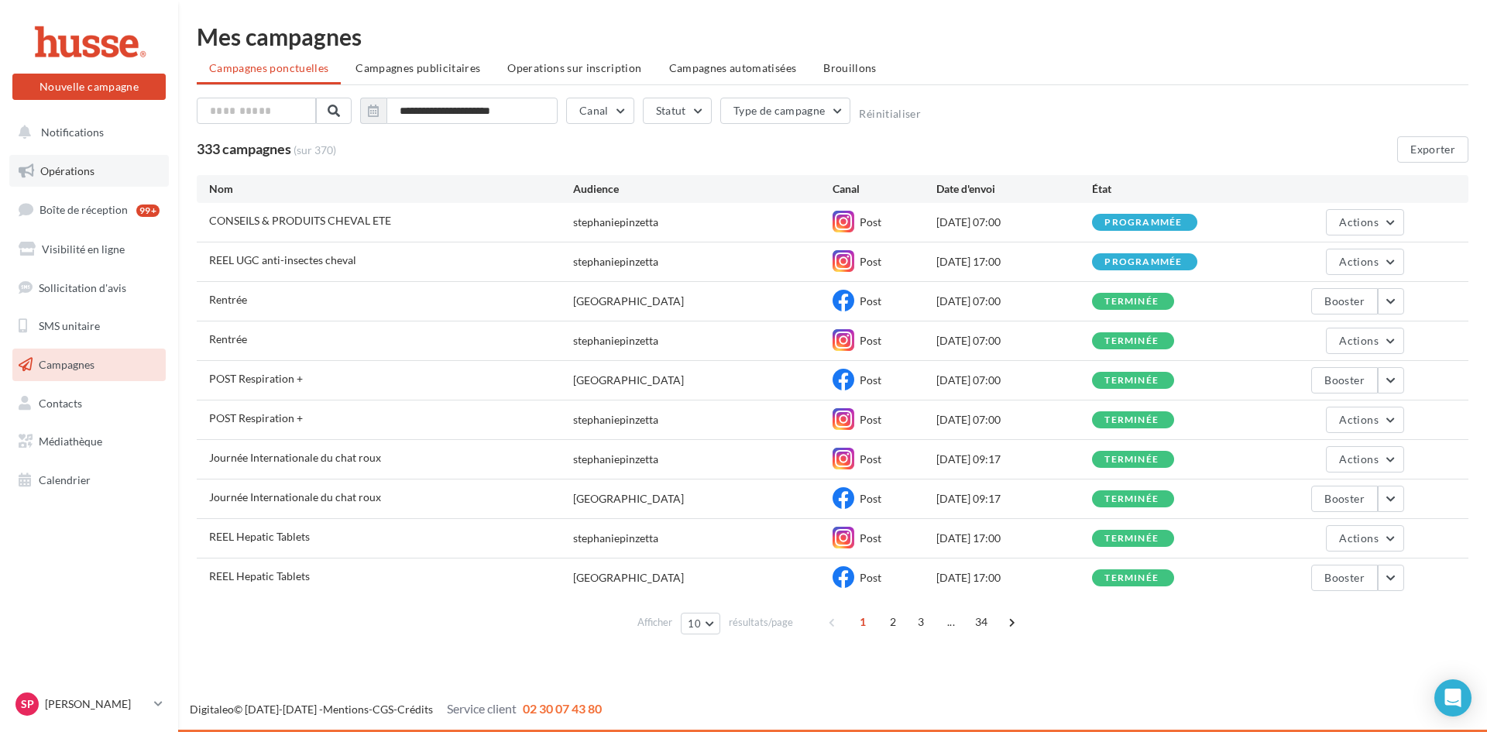
click at [72, 174] on span "Opérations" at bounding box center [67, 170] width 54 height 13
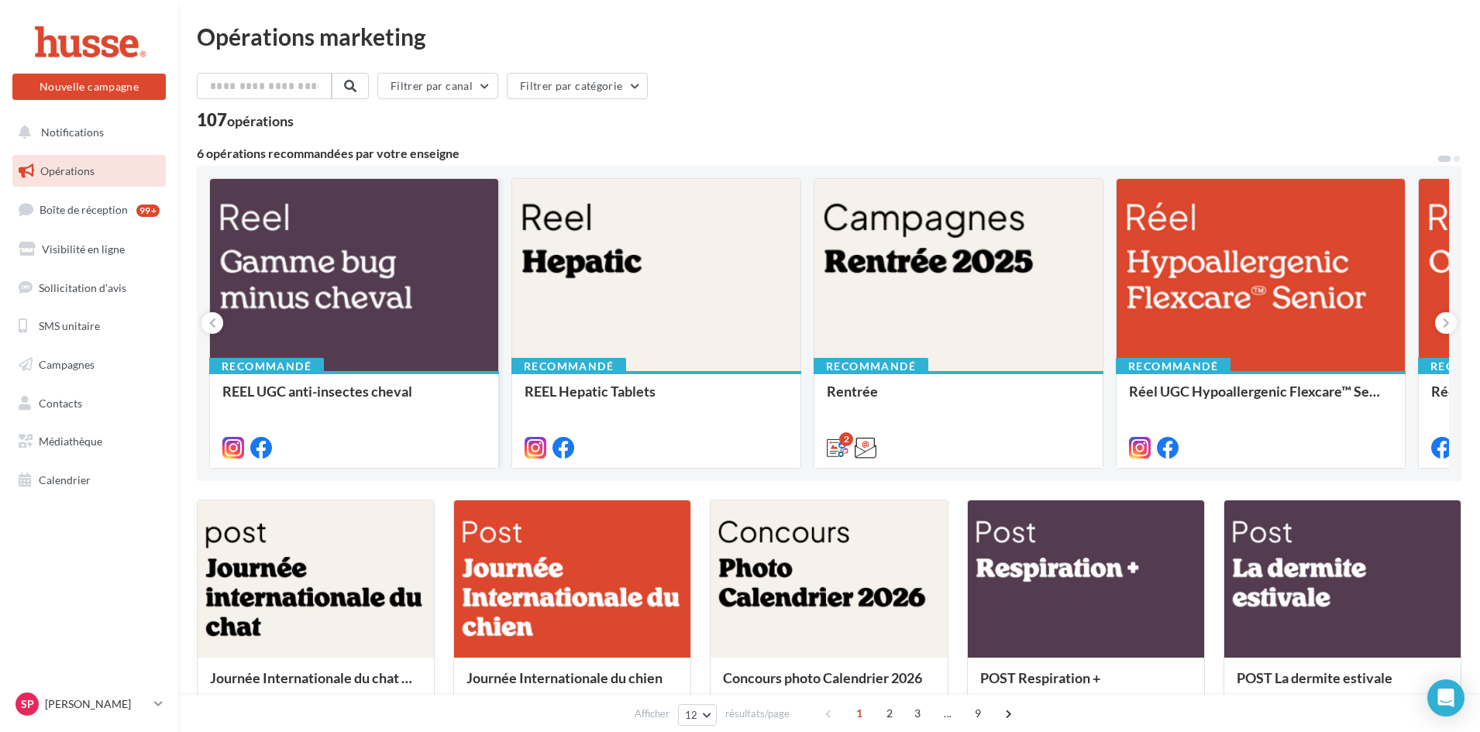
click at [354, 256] on div at bounding box center [354, 276] width 288 height 194
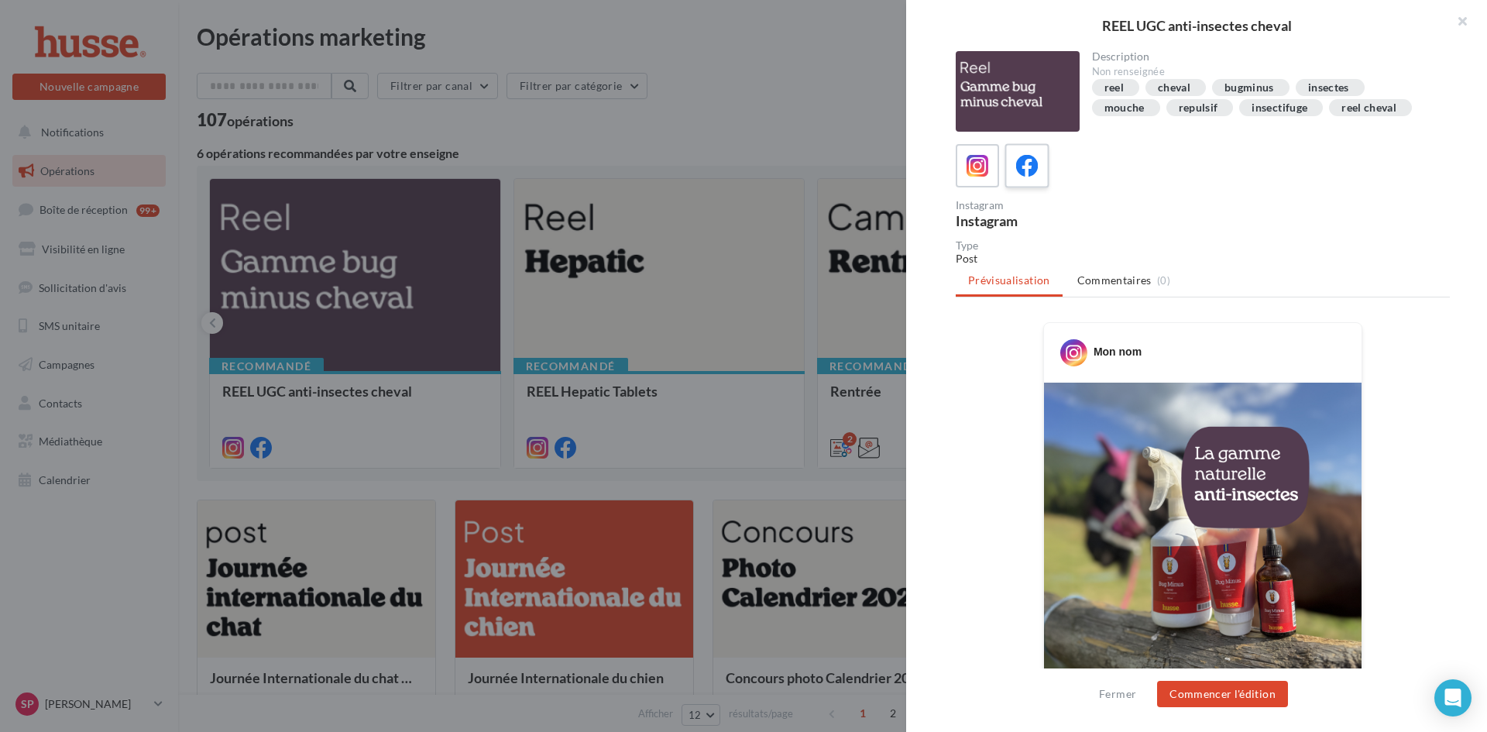
click at [1022, 169] on icon at bounding box center [1027, 166] width 22 height 22
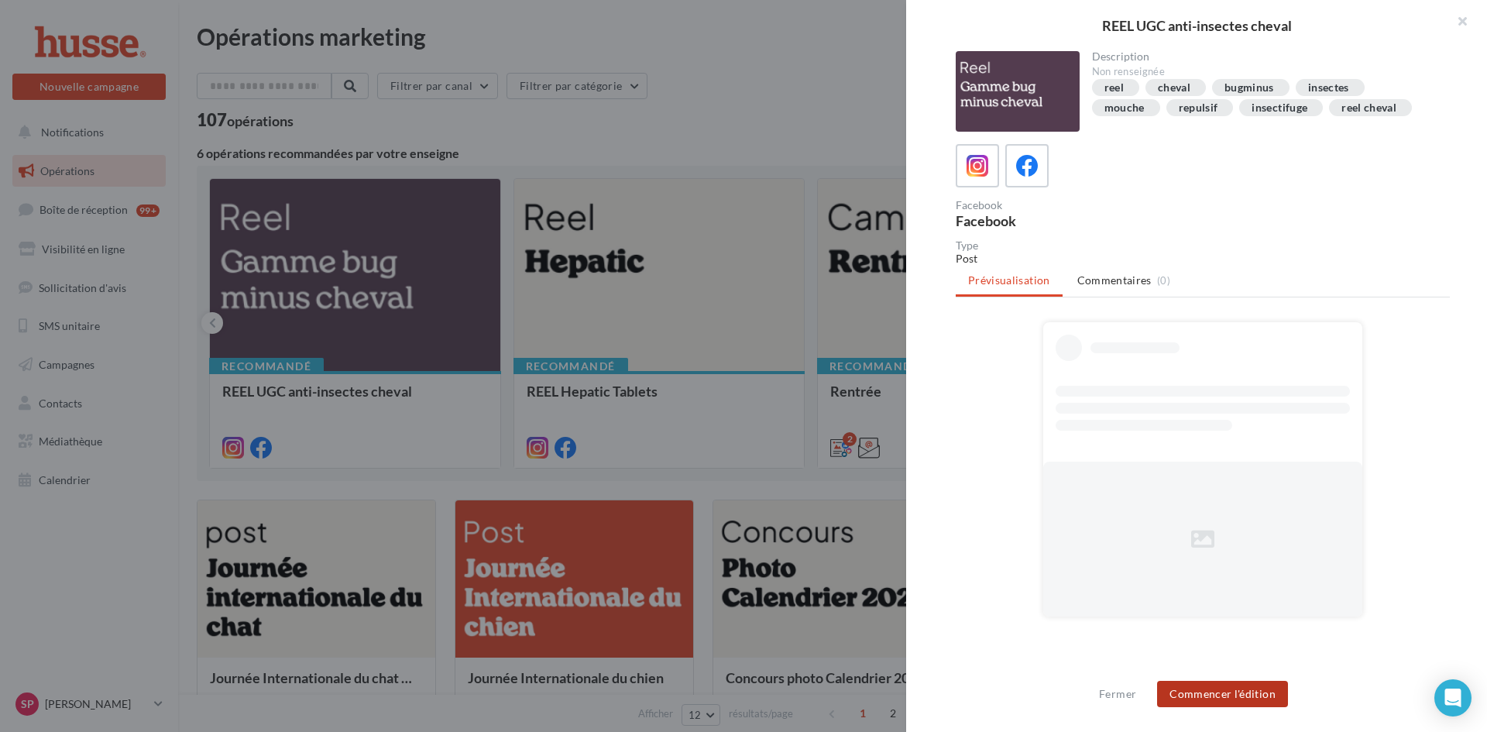
click at [1190, 693] on button "Commencer l'édition" at bounding box center [1222, 694] width 131 height 26
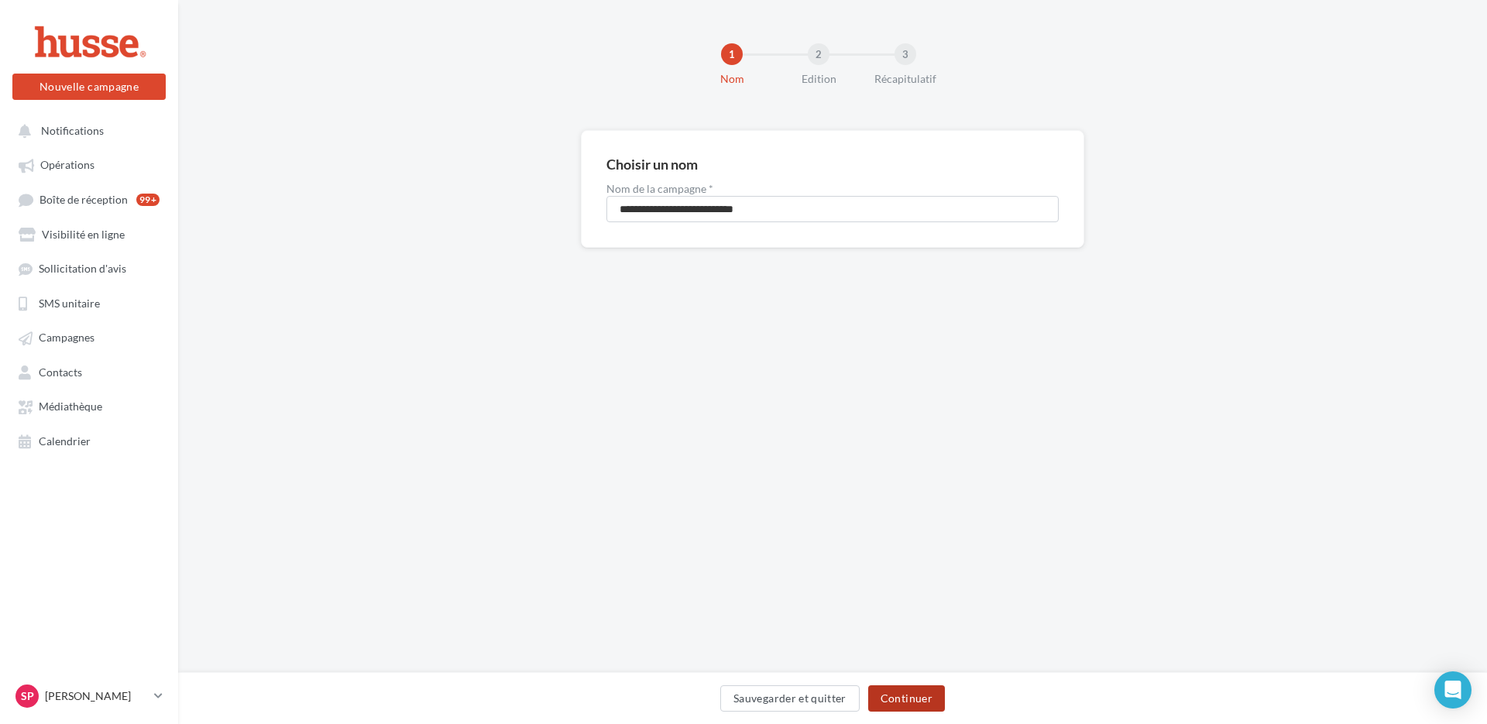
click at [885, 700] on button "Continuer" at bounding box center [906, 699] width 77 height 26
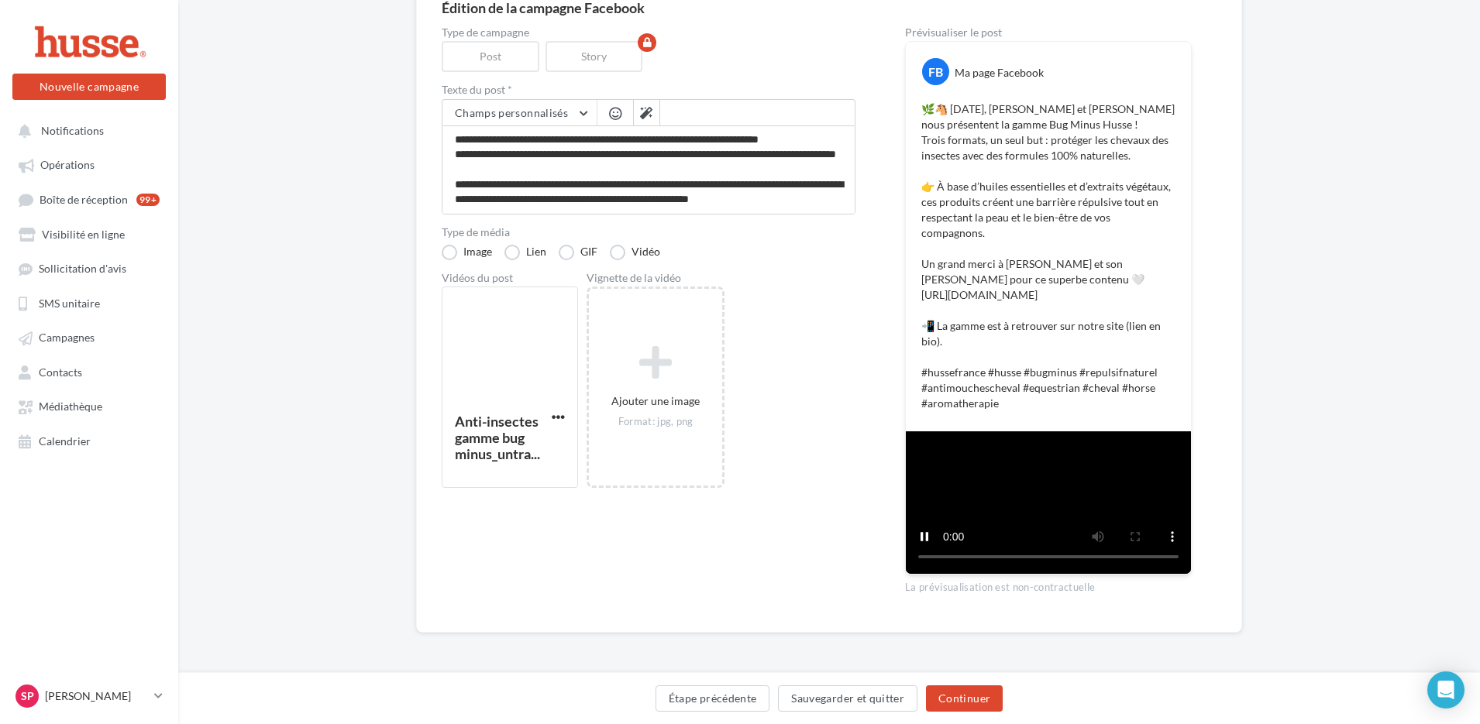
scroll to position [415, 0]
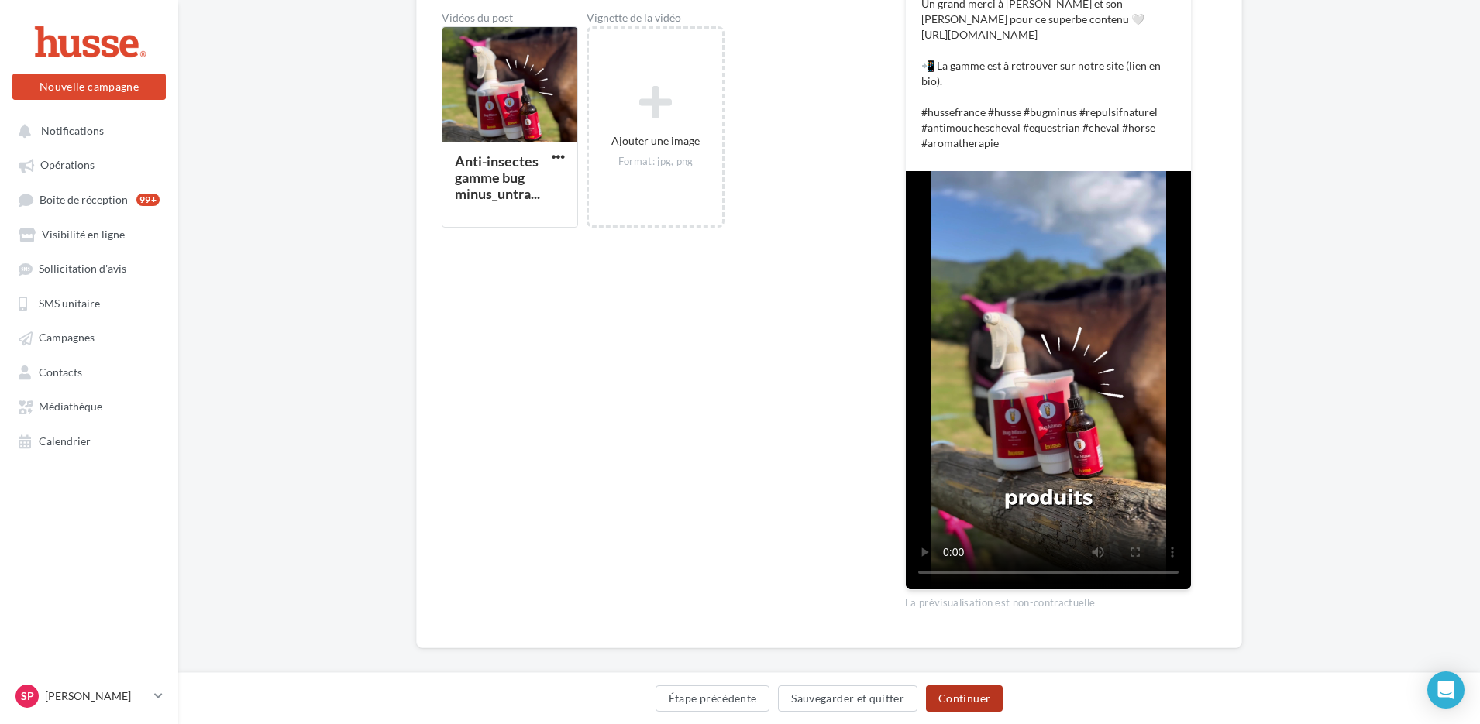
click at [978, 699] on button "Continuer" at bounding box center [964, 699] width 77 height 26
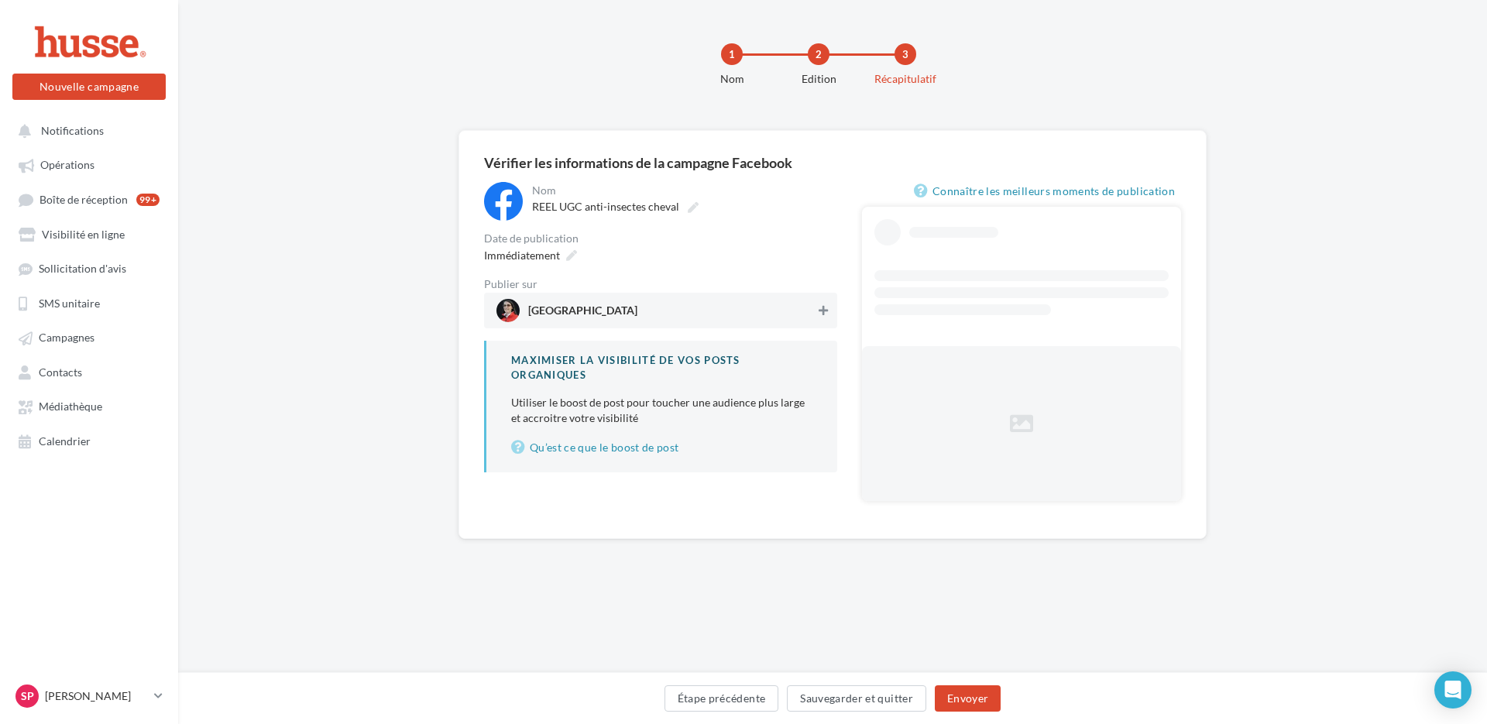
click at [821, 313] on icon at bounding box center [823, 310] width 9 height 11
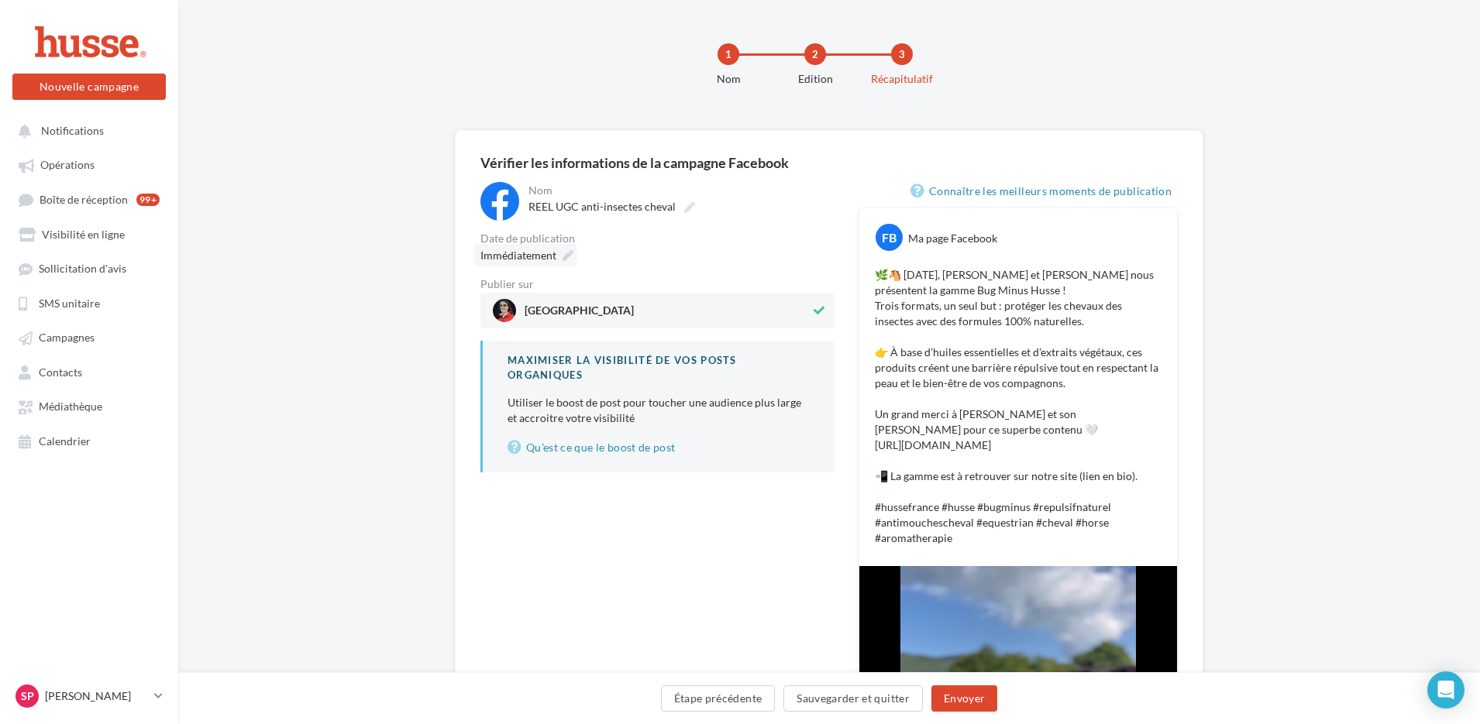
click at [569, 254] on icon at bounding box center [567, 255] width 11 height 11
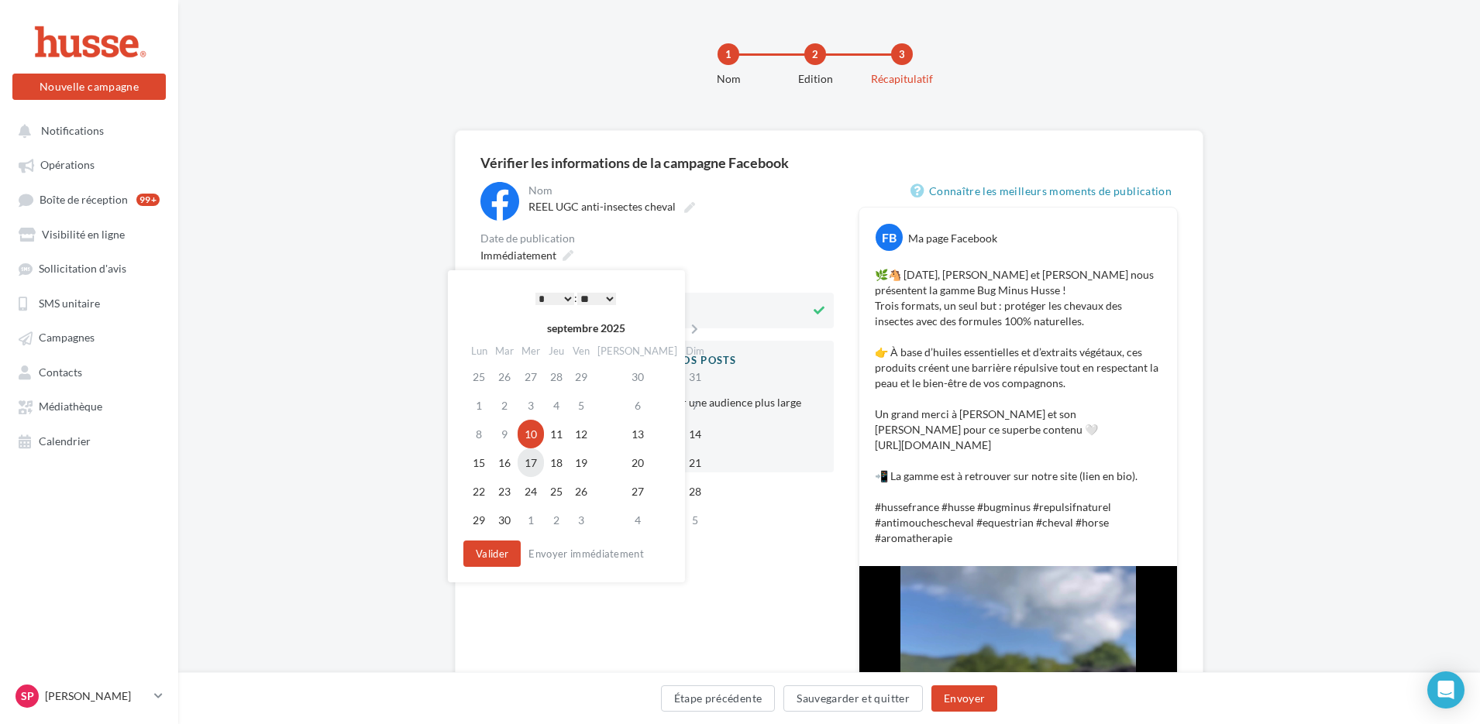
click at [541, 462] on td "17" at bounding box center [530, 463] width 26 height 29
click at [537, 438] on td "10" at bounding box center [530, 434] width 26 height 29
click at [566, 299] on select "* * * * * * * * * * ** ** ** ** ** ** ** ** ** ** ** ** ** **" at bounding box center [554, 299] width 39 height 12
click at [503, 555] on button "Valider" at bounding box center [491, 554] width 57 height 26
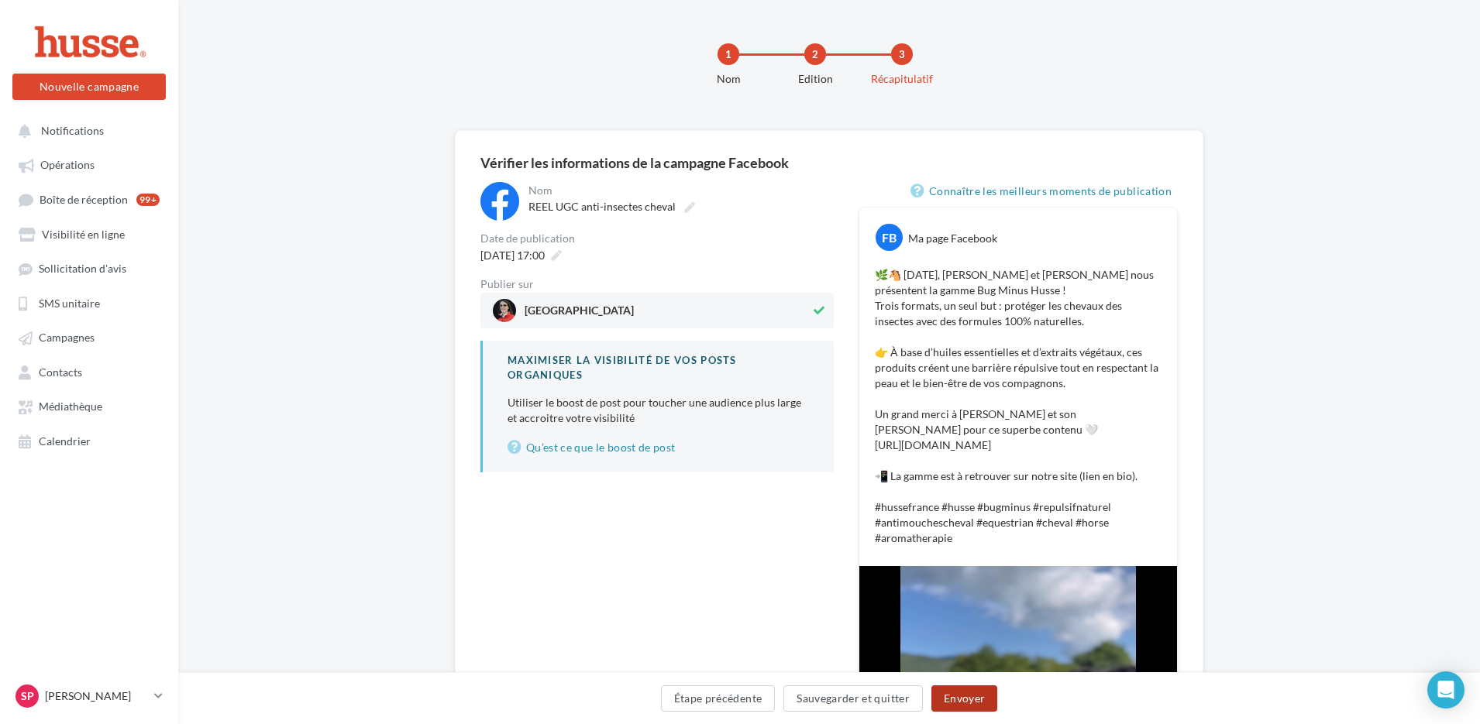
click at [948, 696] on button "Envoyer" at bounding box center [964, 699] width 66 height 26
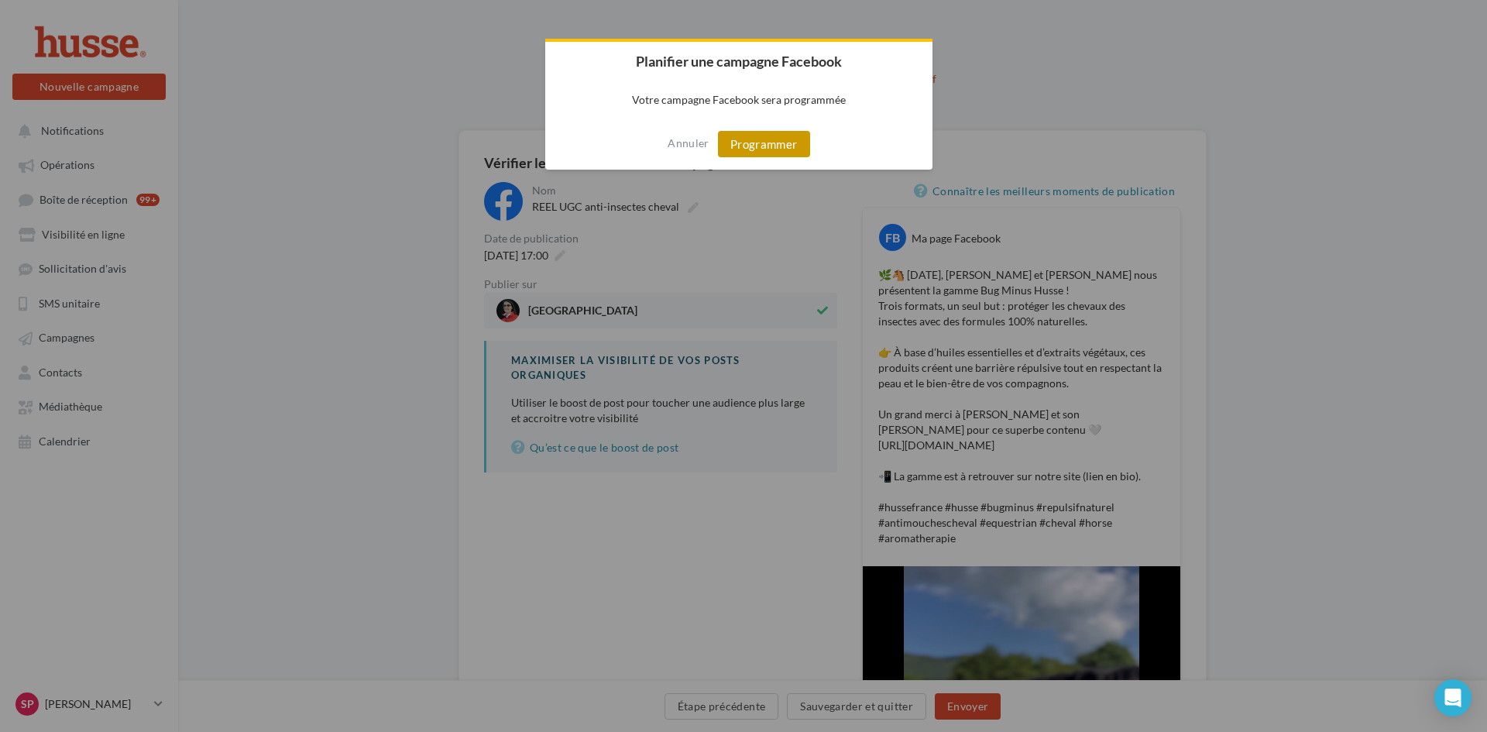
click at [771, 146] on button "Programmer" at bounding box center [764, 144] width 92 height 26
